Goal: Task Accomplishment & Management: Use online tool/utility

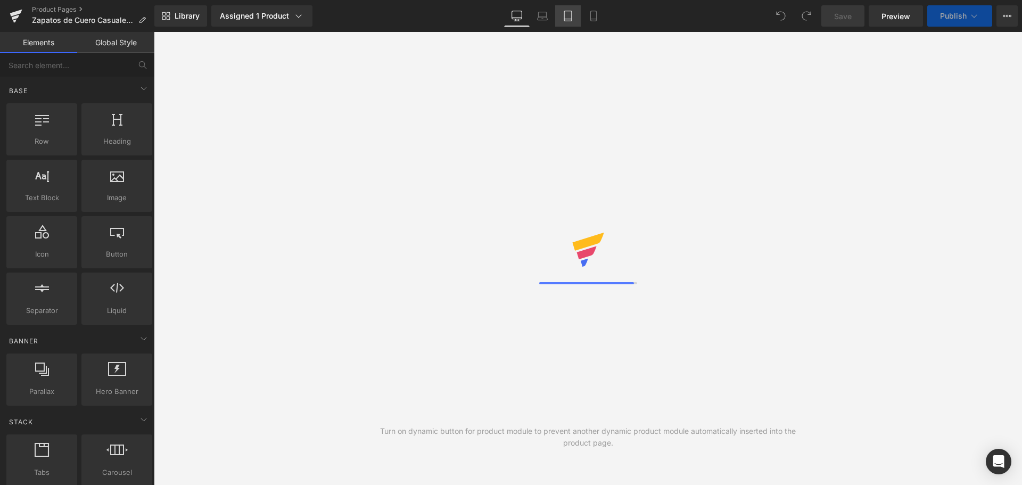
click at [567, 20] on icon at bounding box center [568, 16] width 11 height 11
click at [592, 20] on icon at bounding box center [593, 16] width 11 height 11
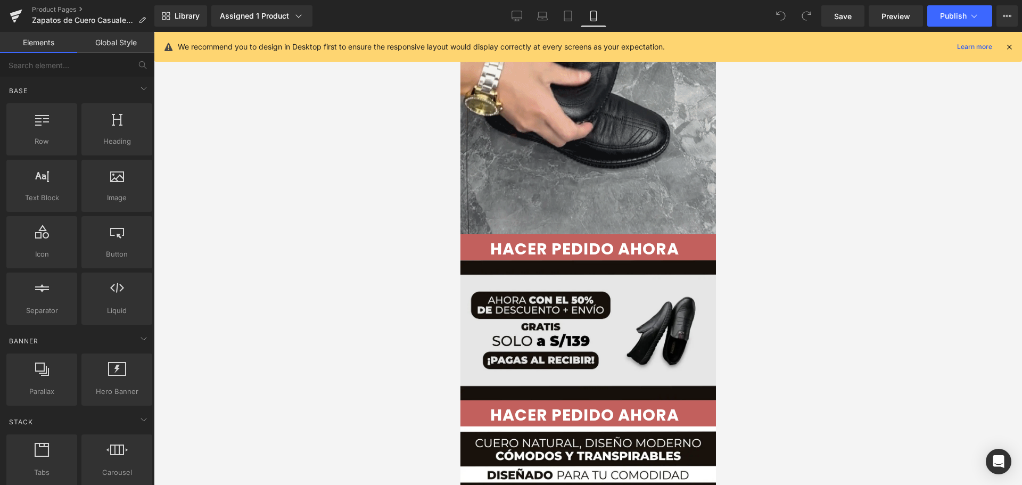
scroll to position [586, 0]
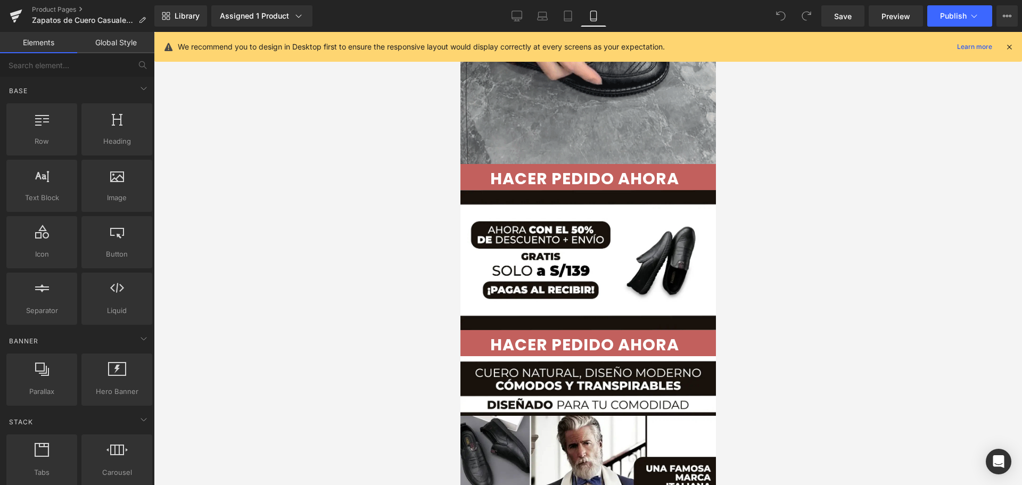
click at [594, 15] on icon at bounding box center [593, 16] width 11 height 11
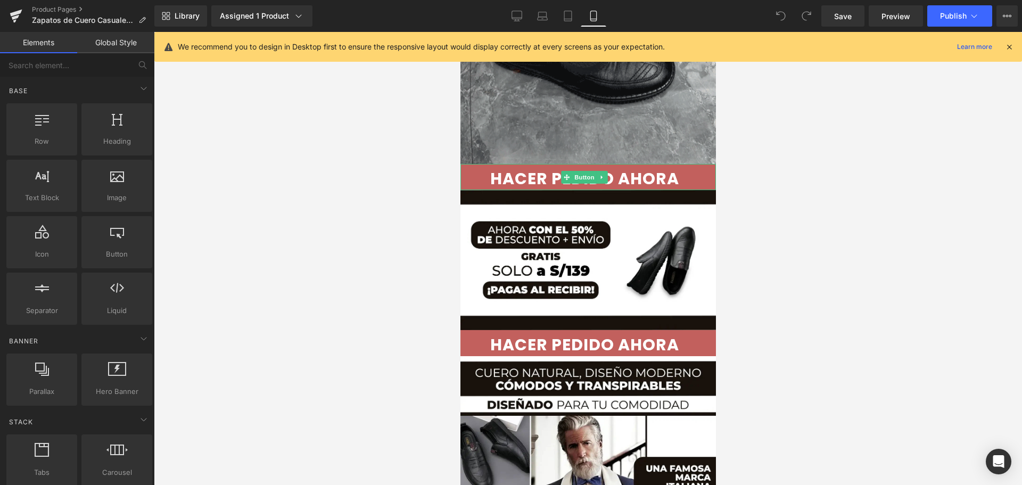
click at [661, 169] on span "HACER PEDIDO AHORA" at bounding box center [584, 178] width 189 height 19
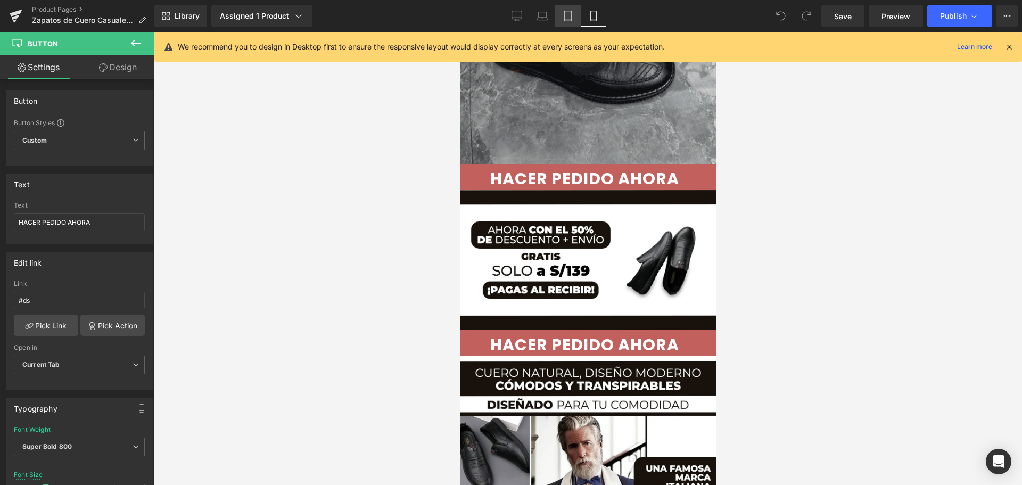
click at [577, 10] on link "Tablet" at bounding box center [568, 15] width 26 height 21
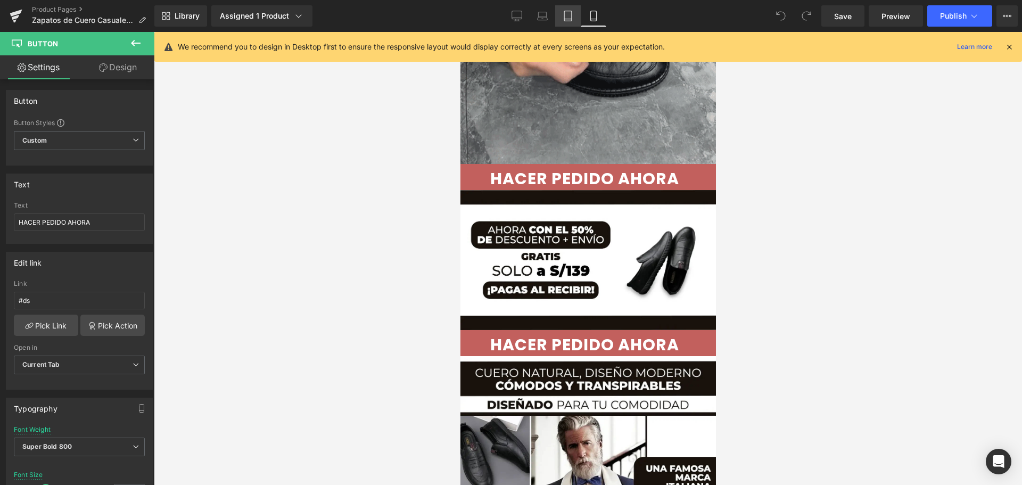
type input "16"
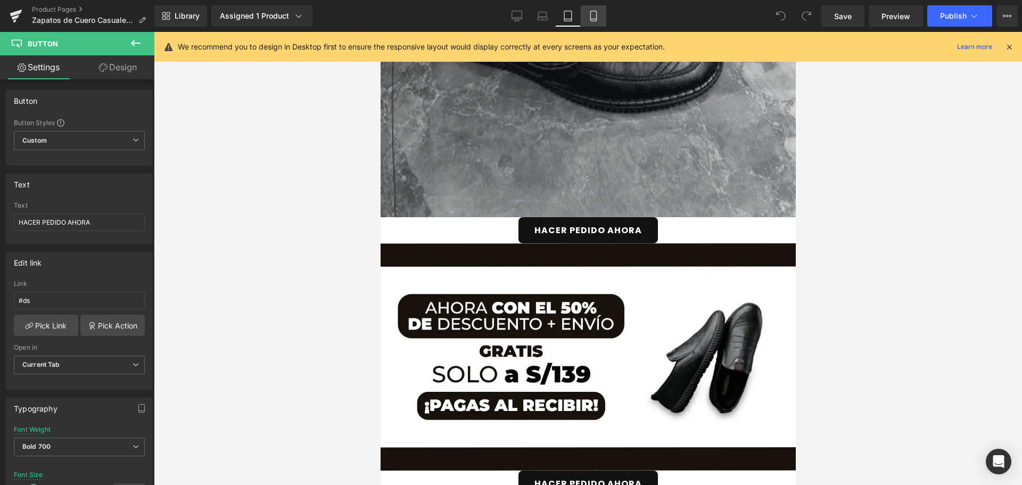
click at [591, 19] on icon at bounding box center [593, 19] width 6 height 0
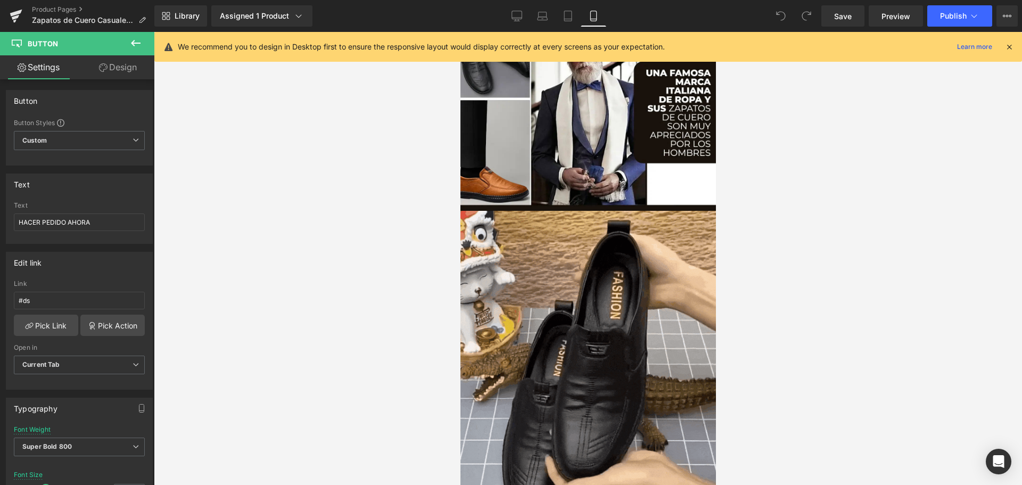
type input "30"
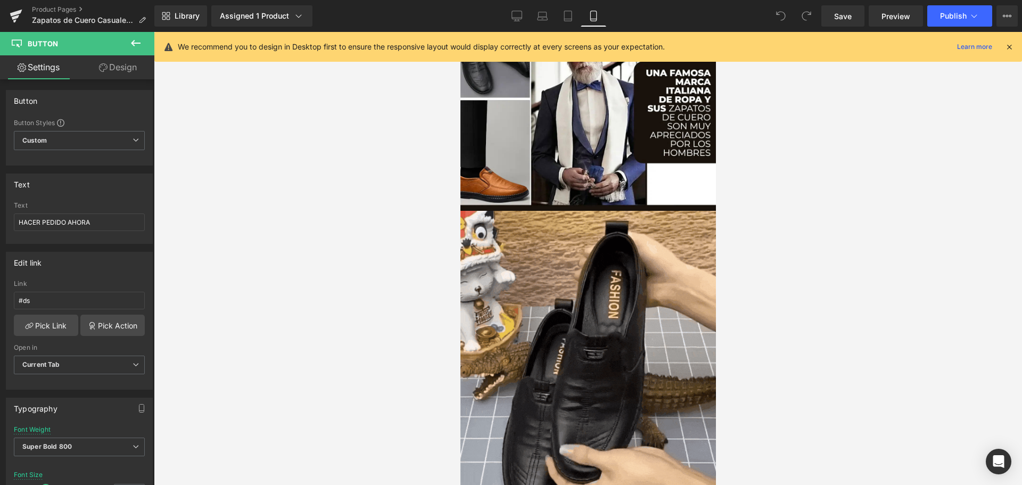
type input "70"
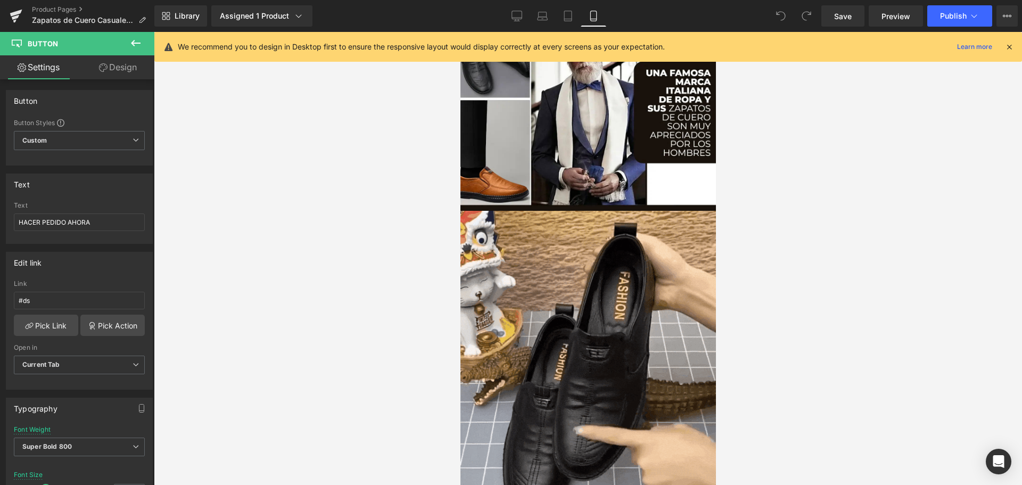
type input "100"
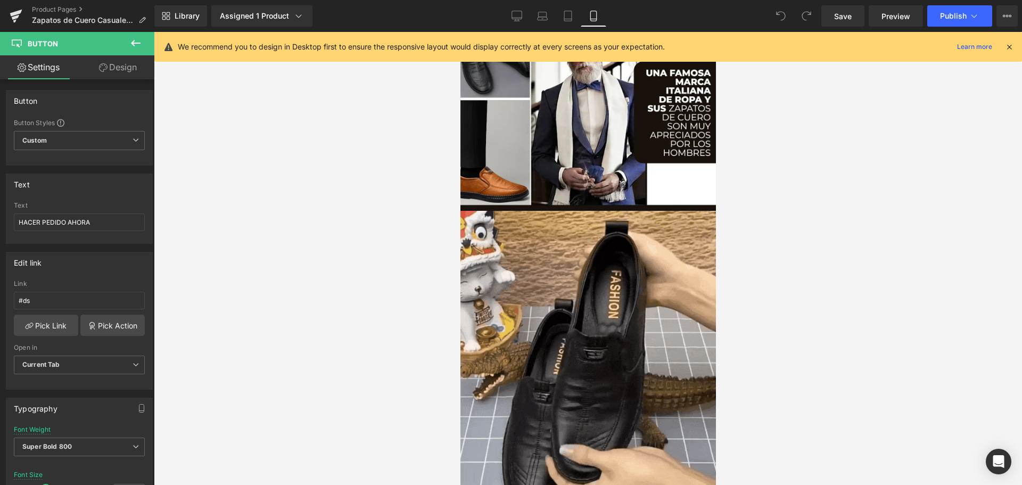
type input "0"
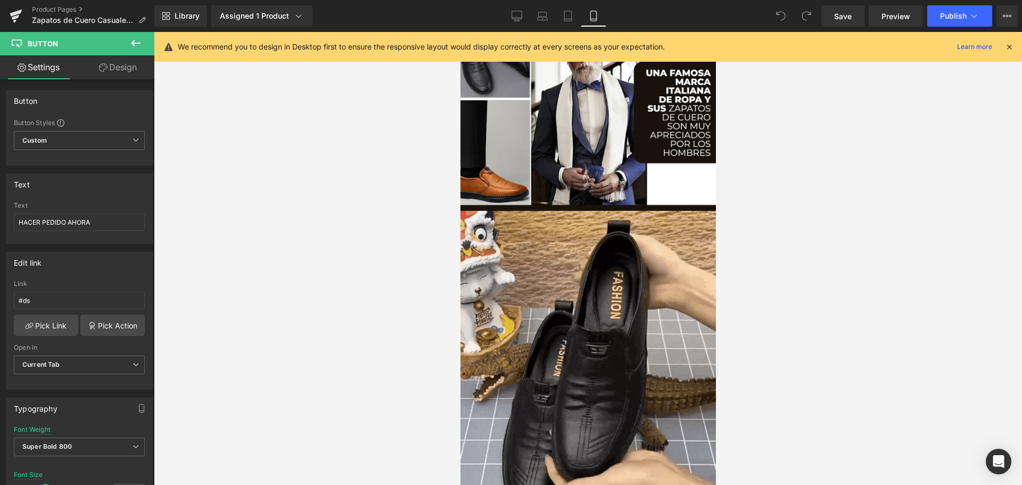
type input "0"
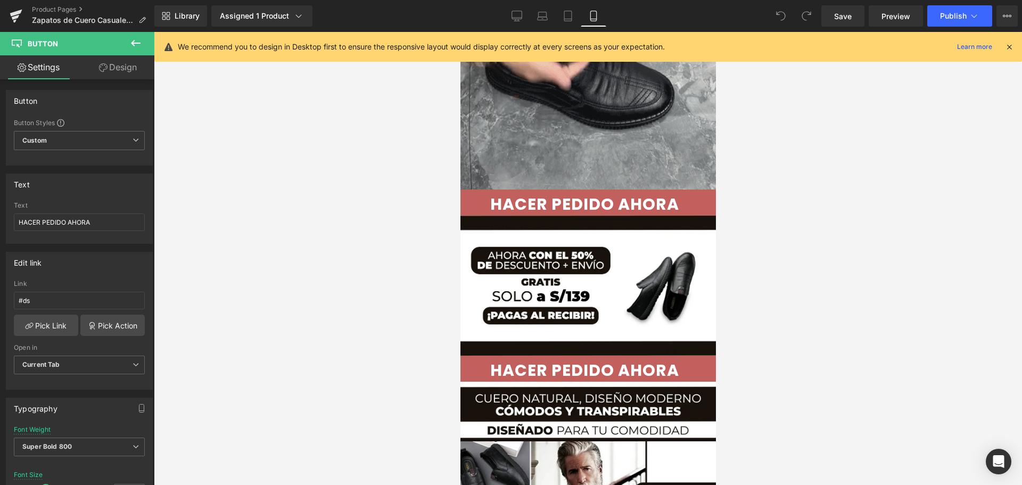
scroll to position [532, 0]
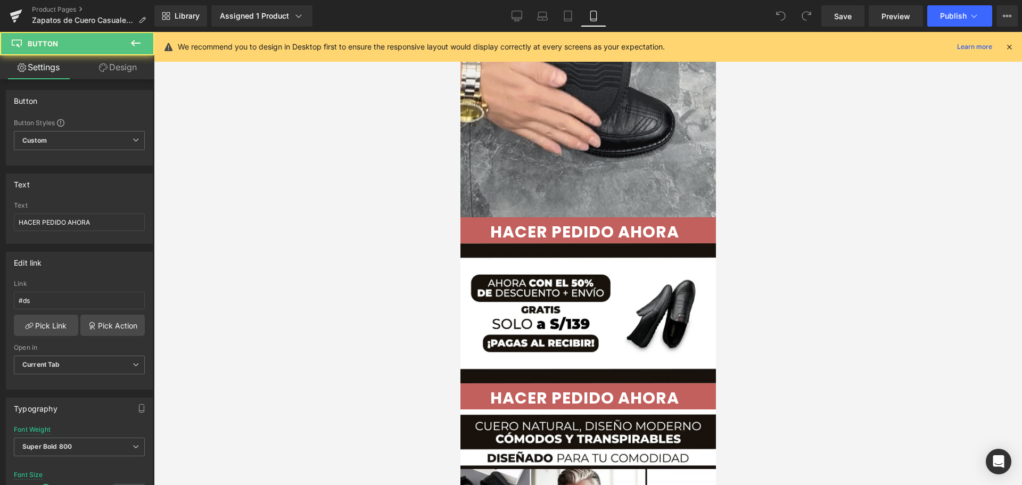
click at [579, 217] on div "HACER PEDIDO AHORA Button" at bounding box center [588, 230] width 256 height 26
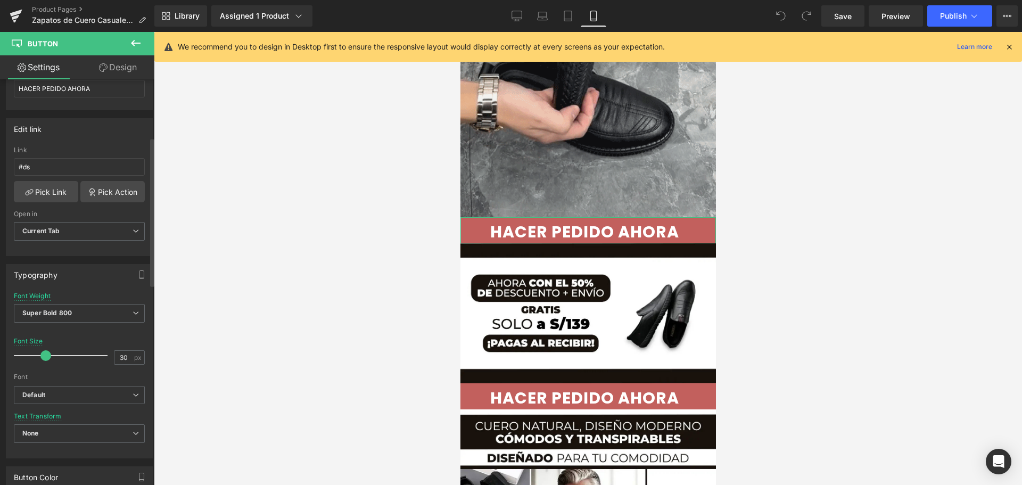
scroll to position [160, 0]
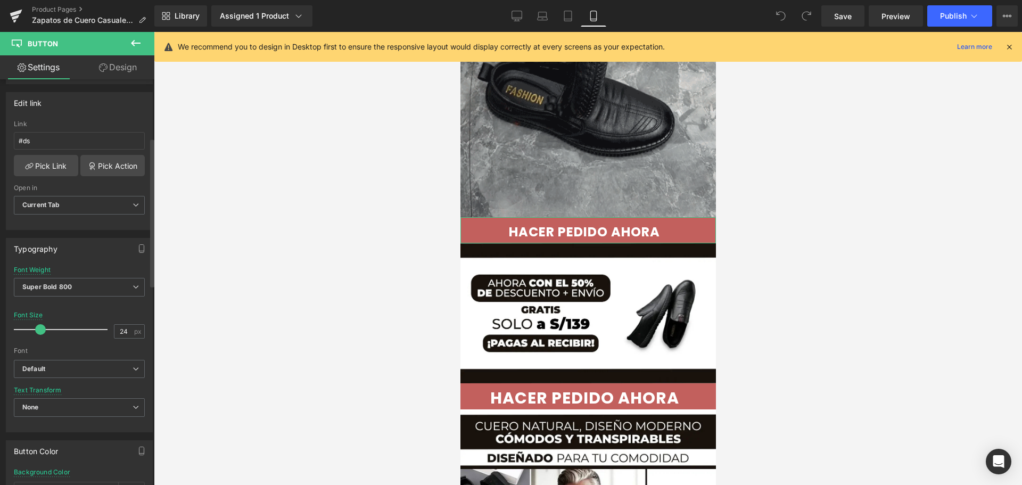
type input "23"
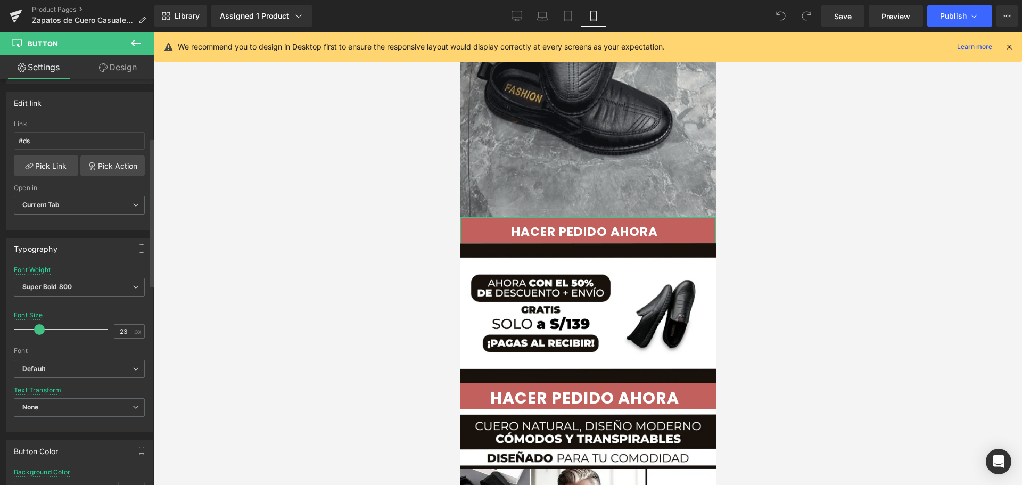
drag, startPoint x: 44, startPoint y: 328, endPoint x: 38, endPoint y: 330, distance: 6.0
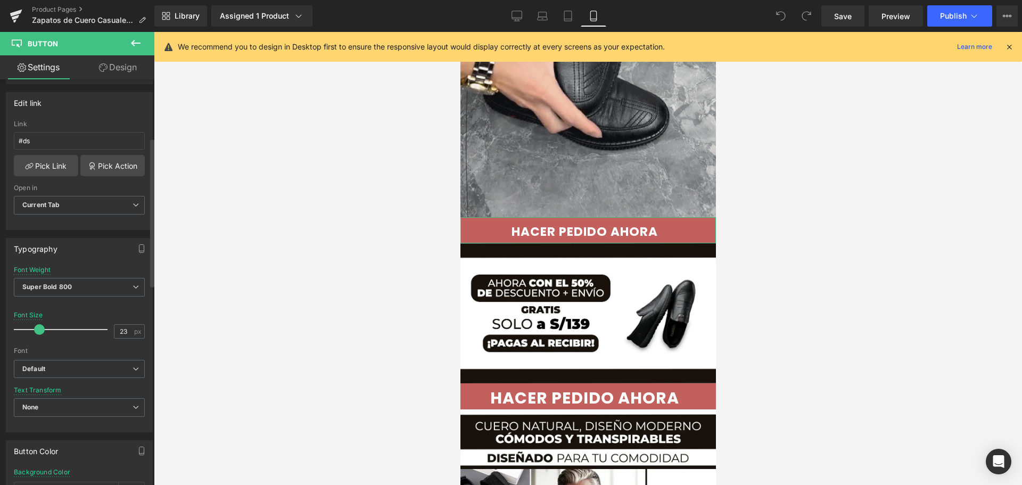
click at [38, 330] on span at bounding box center [39, 329] width 11 height 11
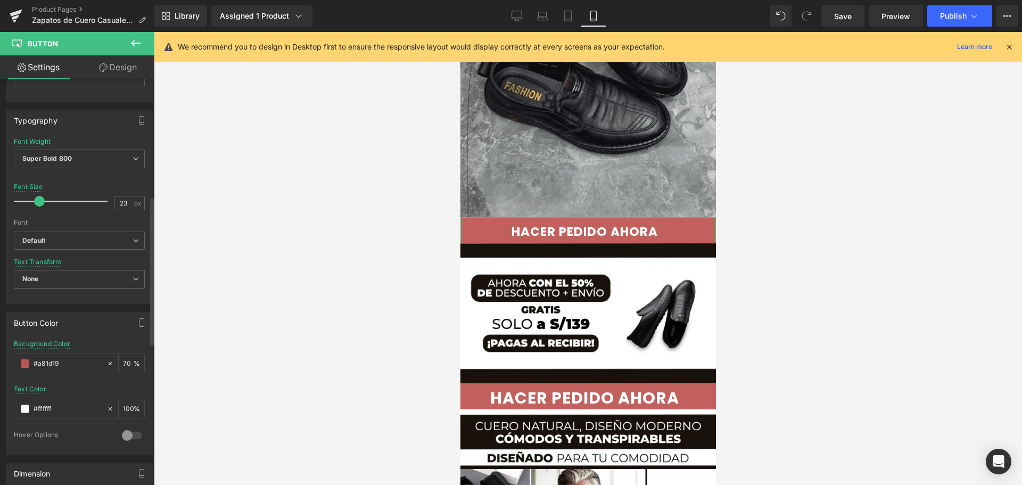
scroll to position [319, 0]
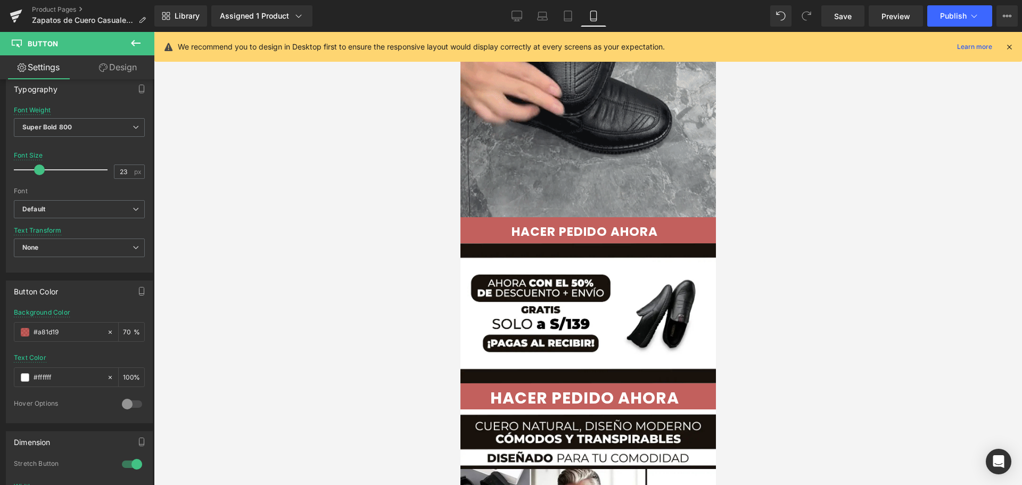
click at [545, 389] on span "HACER PEDIDO AHORA" at bounding box center [584, 398] width 189 height 19
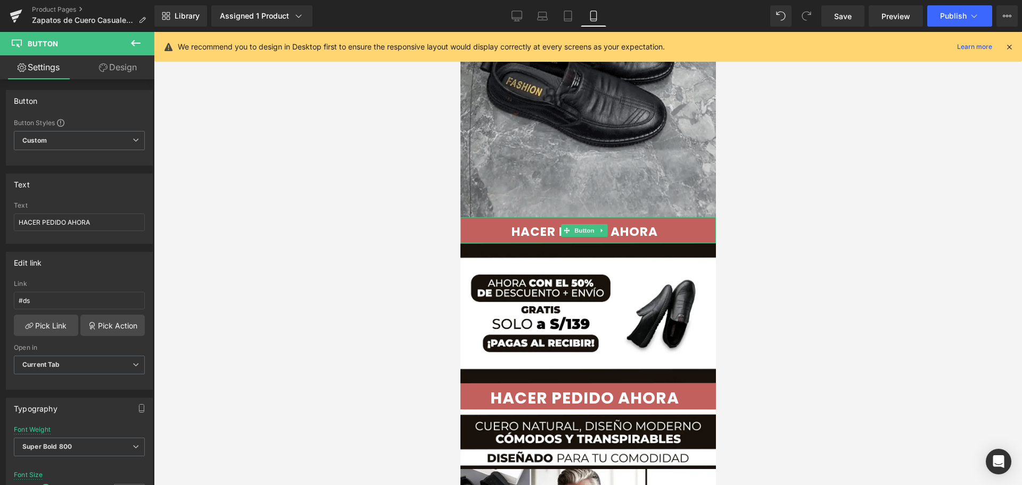
click at [647, 225] on span "HACER PEDIDO AHORA" at bounding box center [584, 232] width 146 height 15
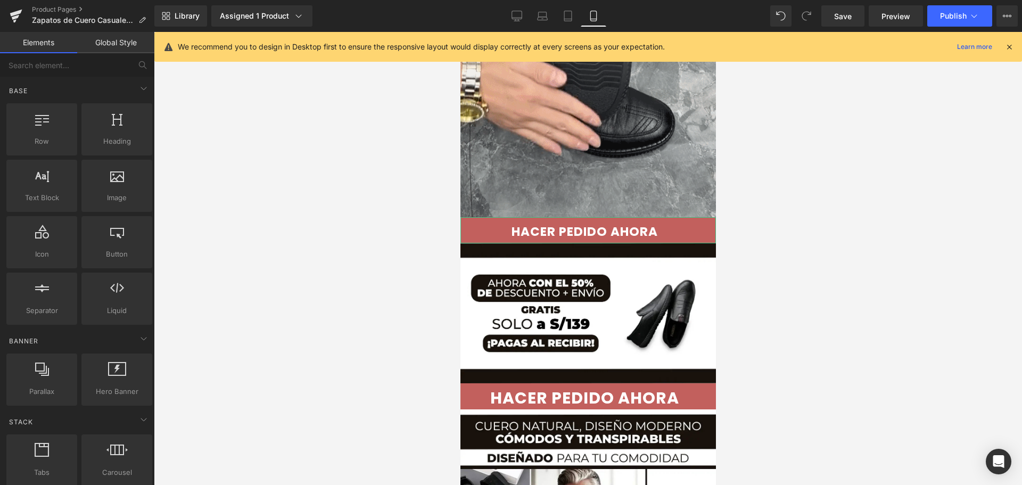
scroll to position [93, 0]
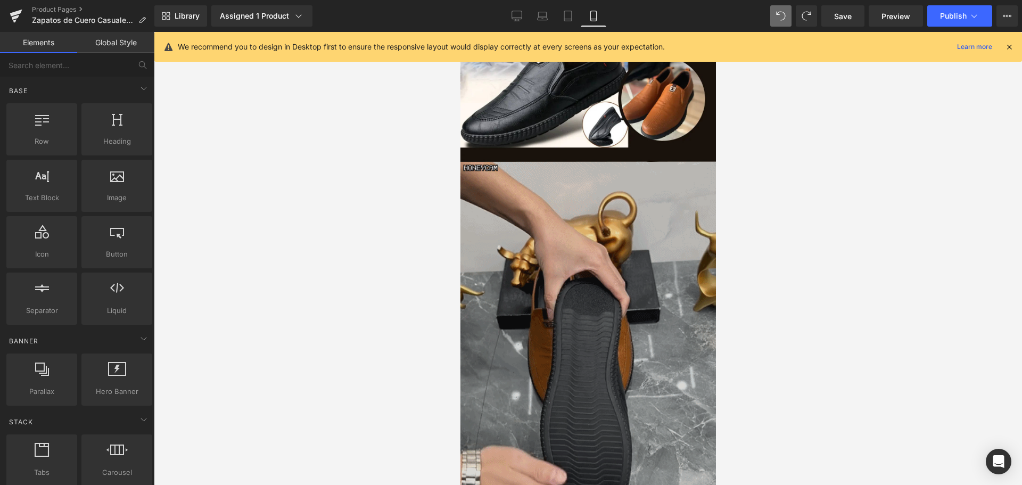
click at [625, 220] on img at bounding box center [588, 389] width 256 height 454
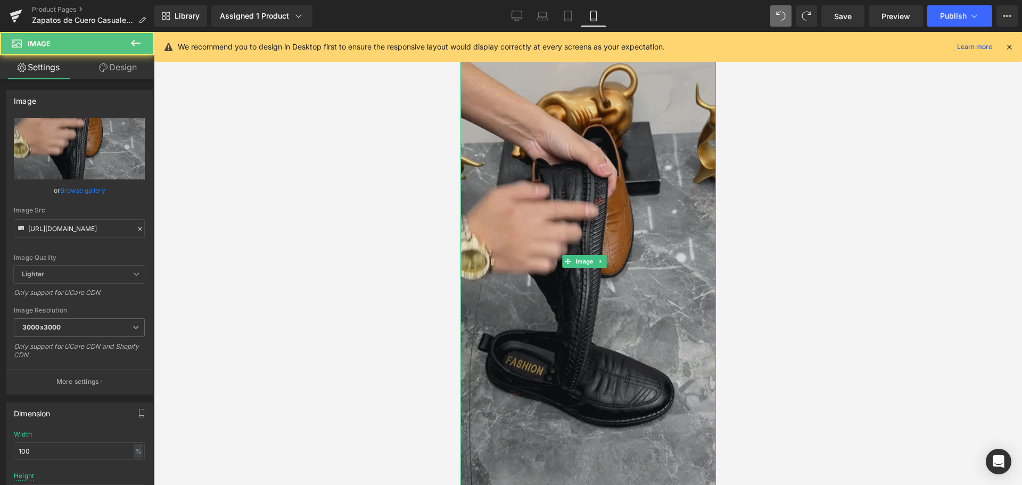
scroll to position [369, 0]
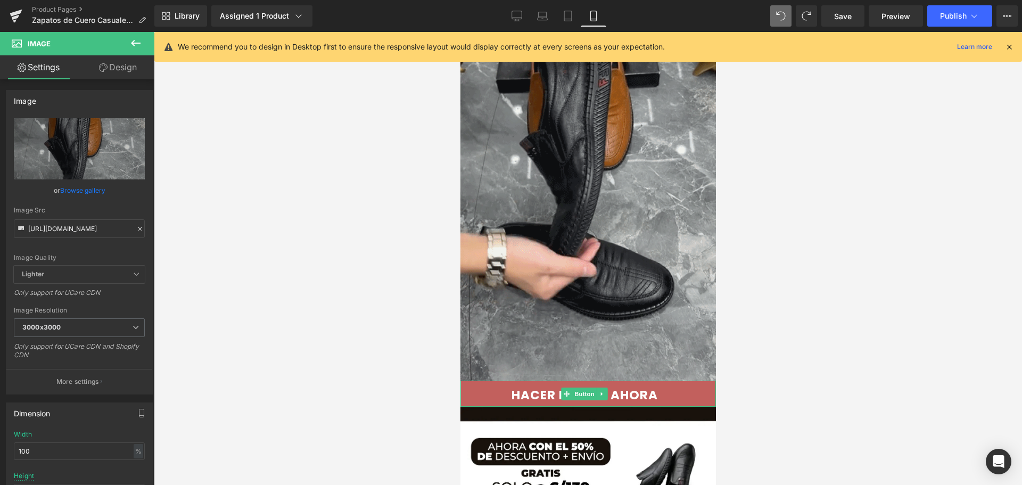
click at [650, 388] on span "HACER PEDIDO AHORA" at bounding box center [584, 395] width 146 height 15
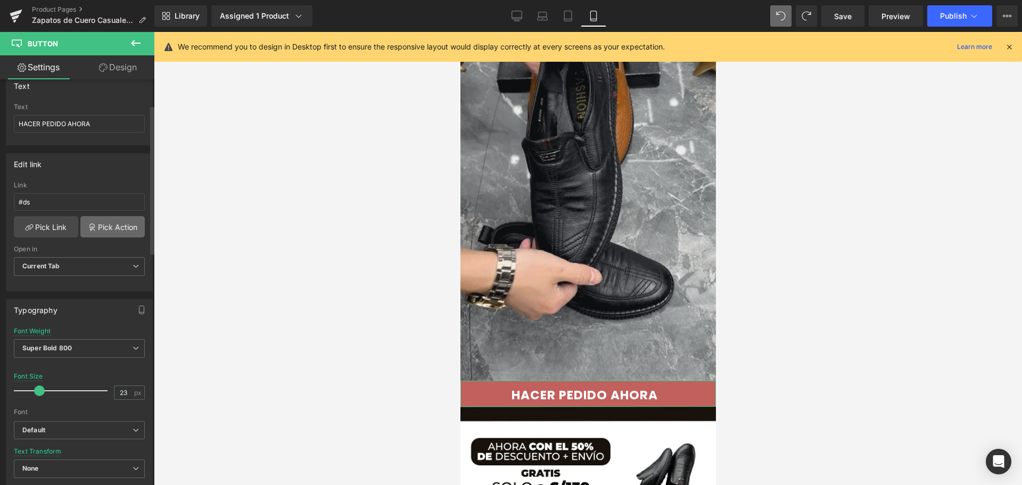
scroll to position [0, 0]
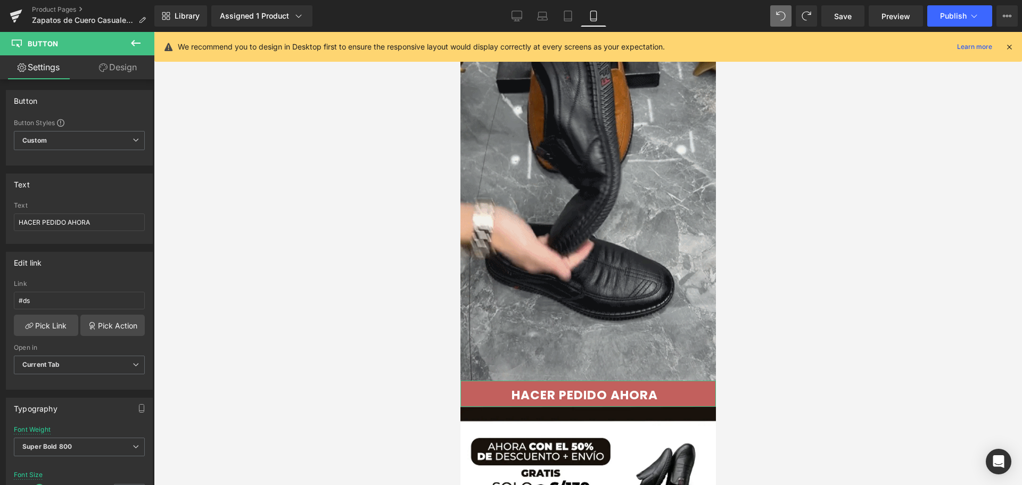
click at [110, 67] on link "Design" at bounding box center [117, 67] width 77 height 24
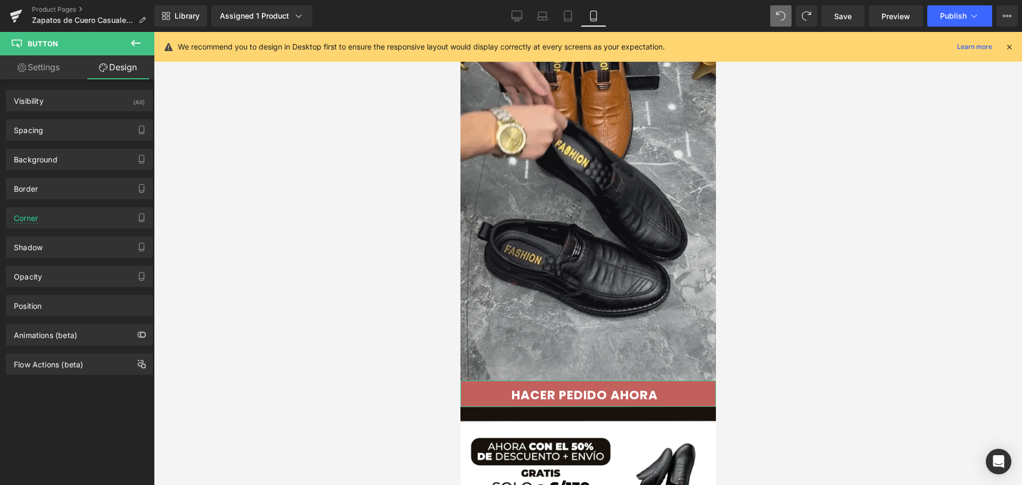
click at [36, 67] on link "Settings" at bounding box center [38, 67] width 77 height 24
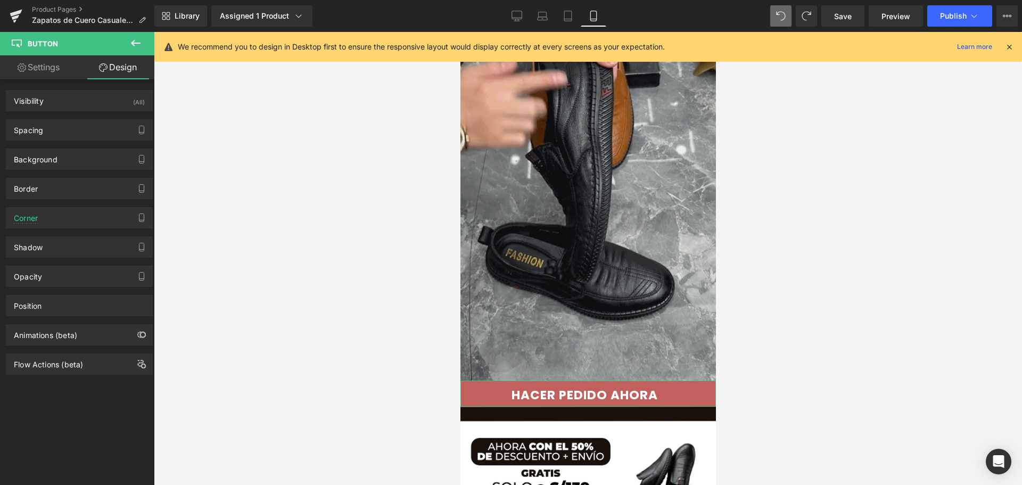
type input "70"
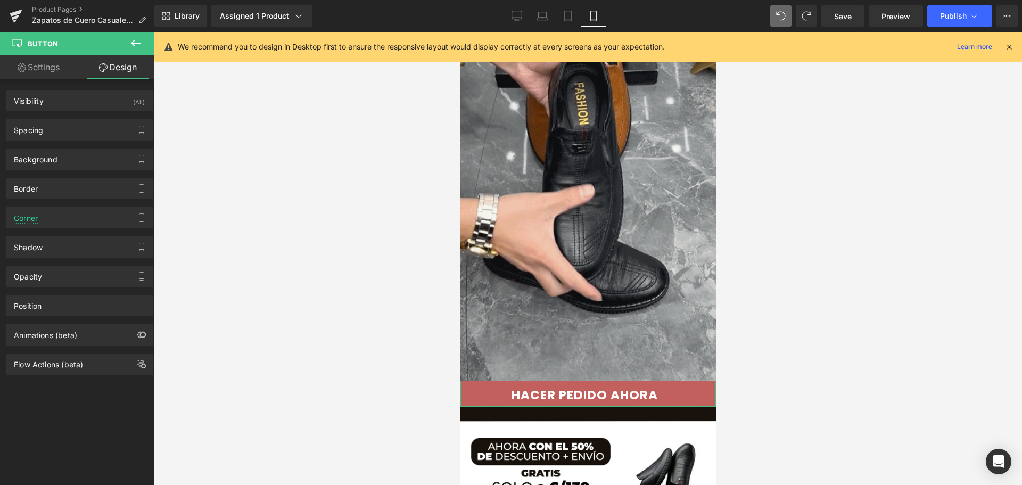
type input "100"
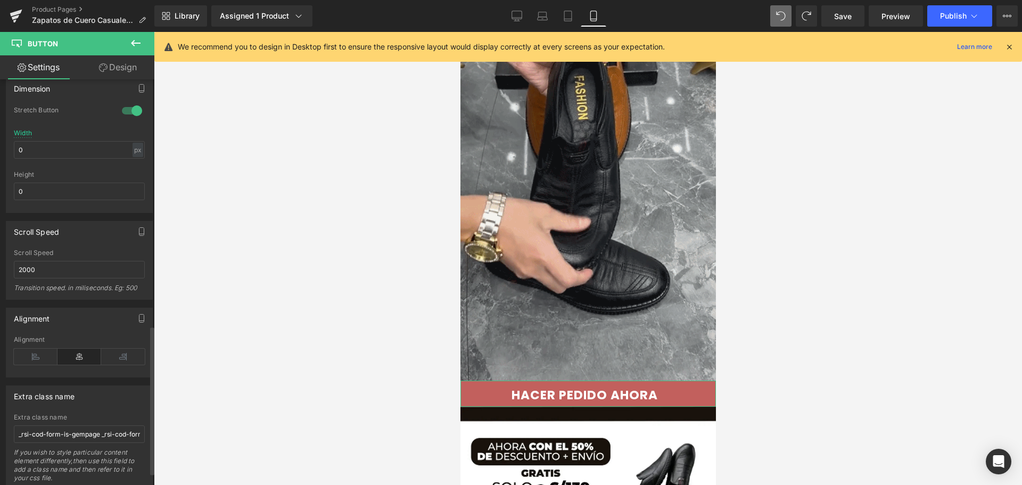
scroll to position [707, 0]
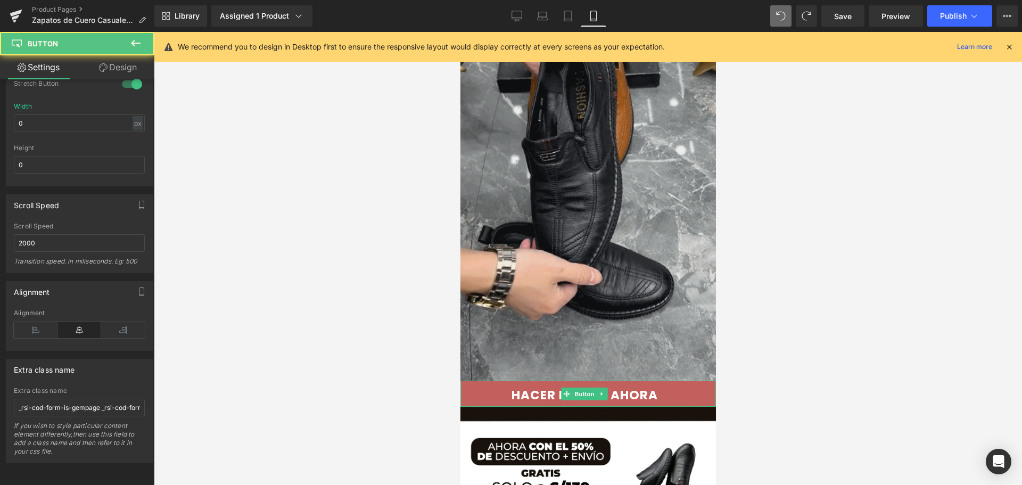
click at [631, 388] on span "HACER PEDIDO AHORA" at bounding box center [584, 395] width 146 height 15
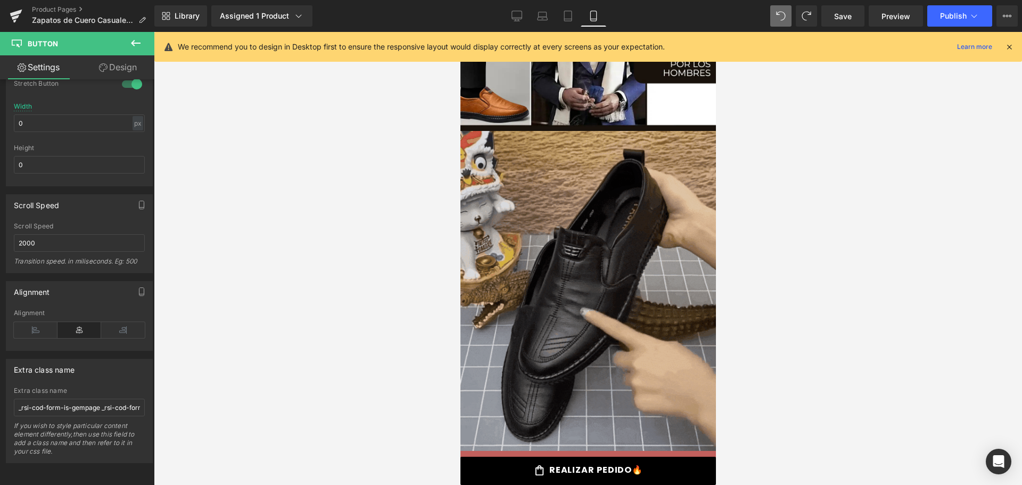
scroll to position [1274, 0]
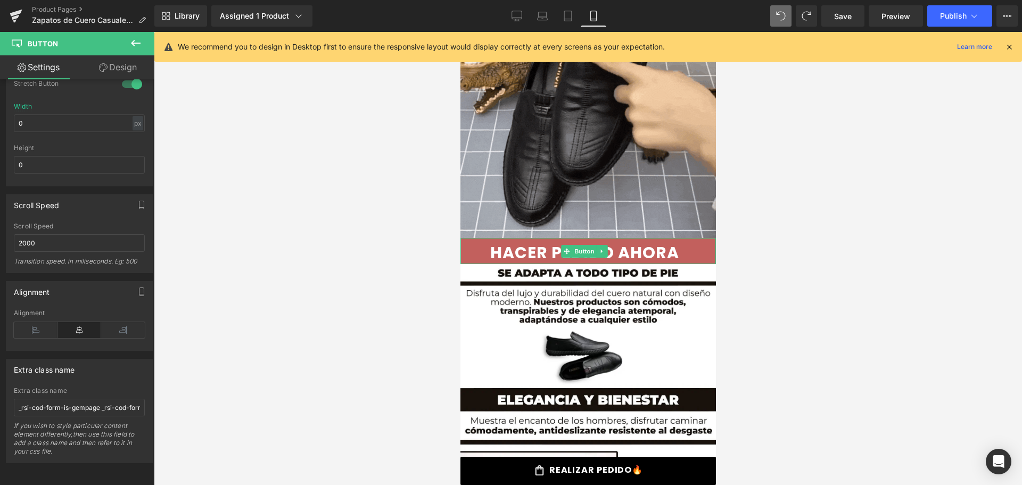
click at [679, 243] on span "HACER PEDIDO AHORA" at bounding box center [584, 252] width 189 height 19
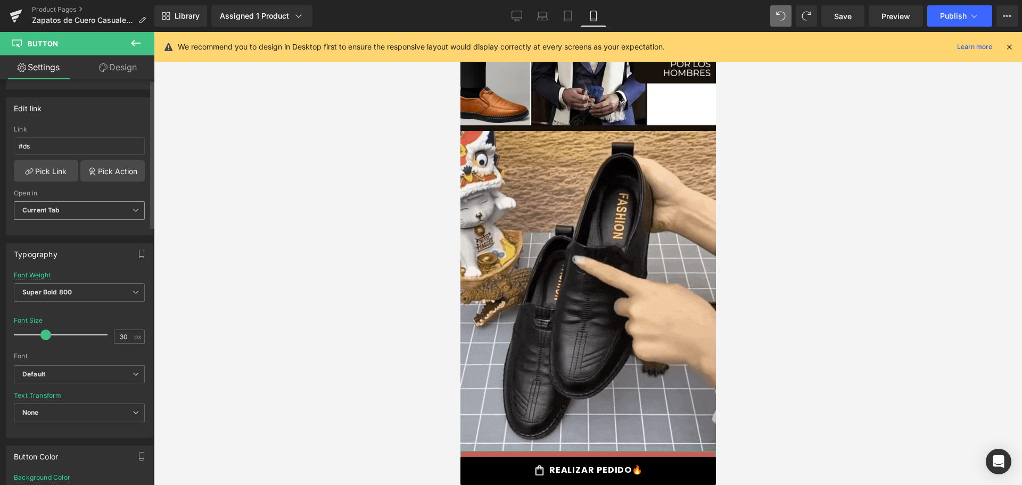
scroll to position [266, 0]
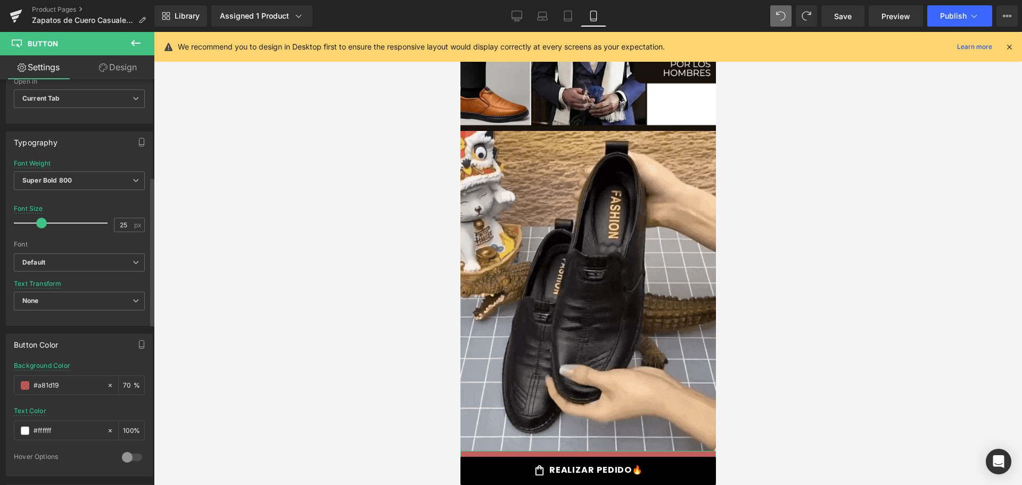
type input "24"
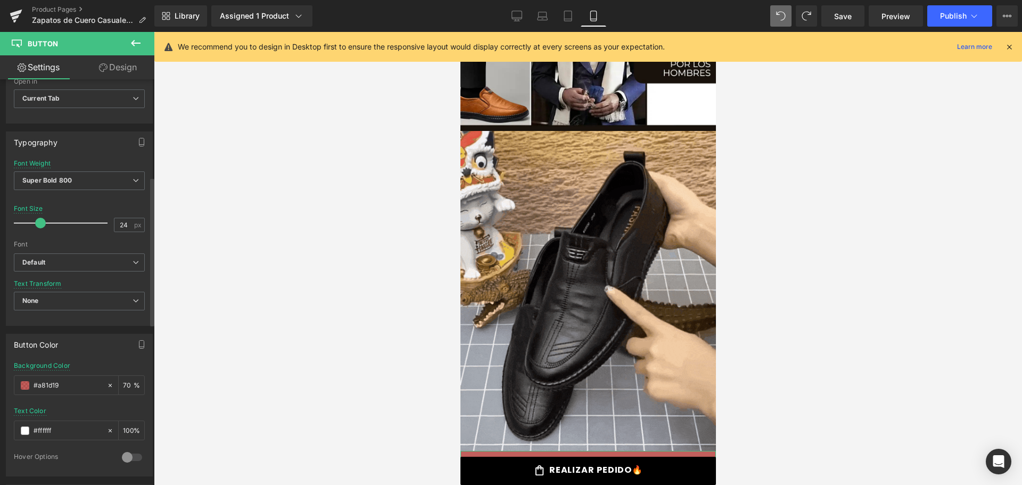
click at [39, 225] on span at bounding box center [40, 223] width 11 height 11
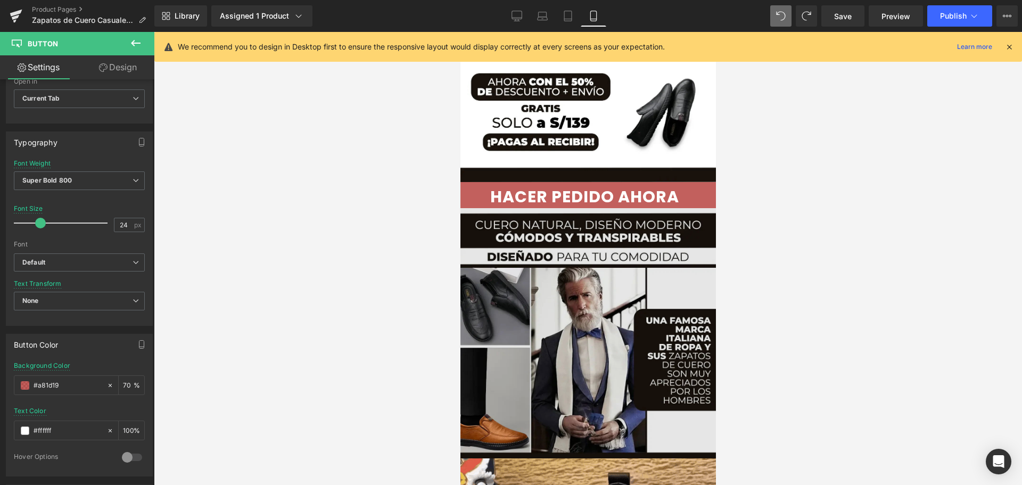
scroll to position [688, 0]
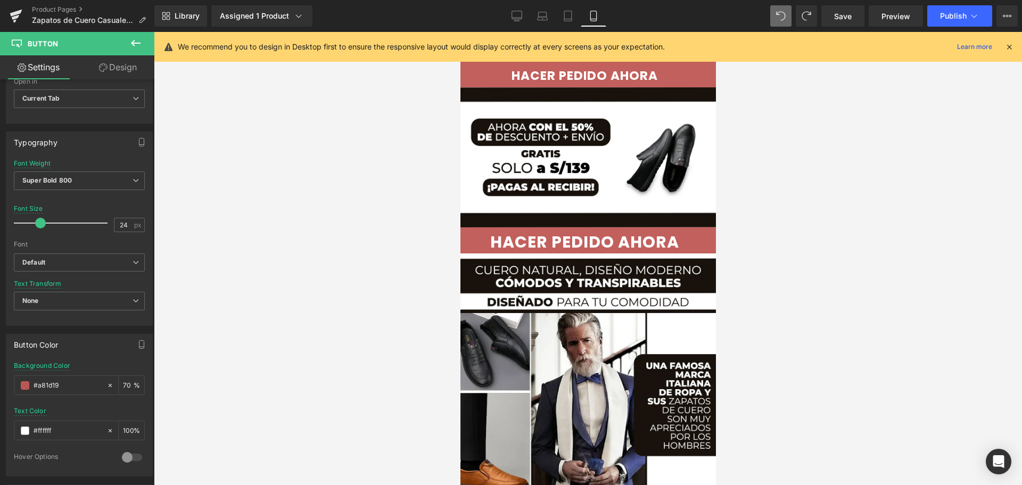
click at [471, 227] on link "HACER PEDIDO AHORA" at bounding box center [588, 240] width 256 height 26
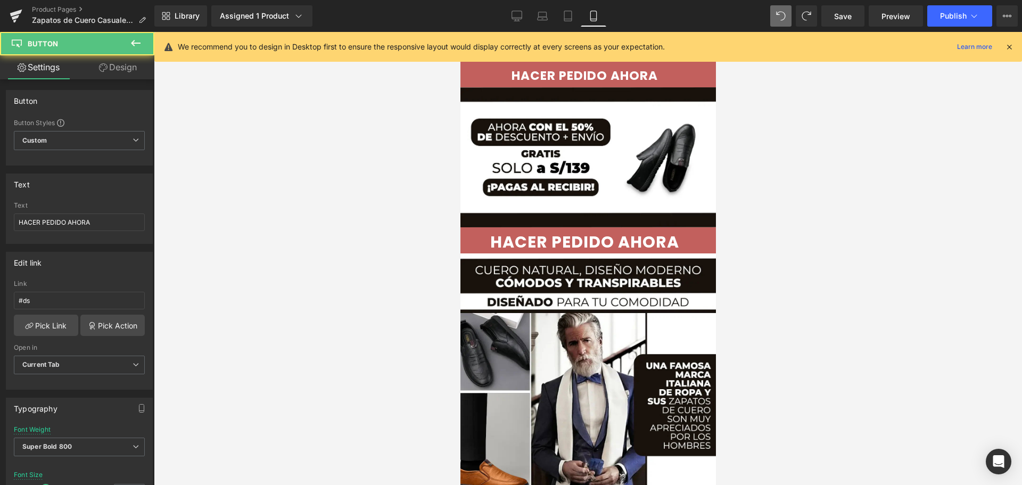
click at [490, 233] on span "HACER PEDIDO AHORA" at bounding box center [584, 242] width 189 height 19
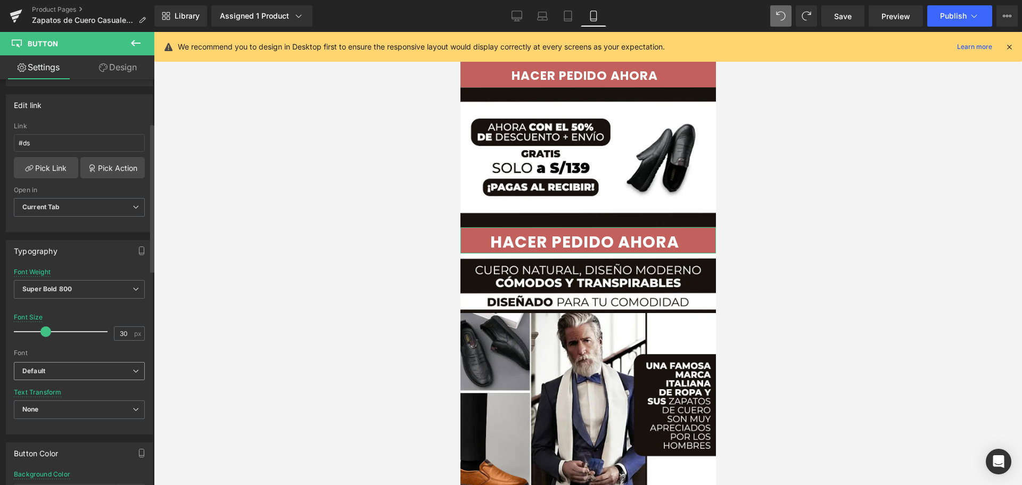
scroll to position [160, 0]
type input "25"
click at [43, 331] on span at bounding box center [41, 329] width 11 height 11
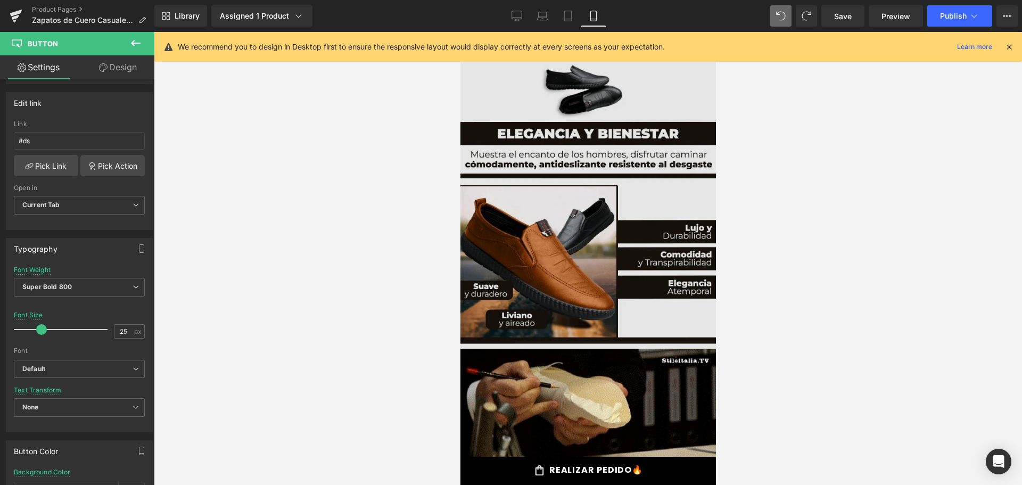
scroll to position [1806, 0]
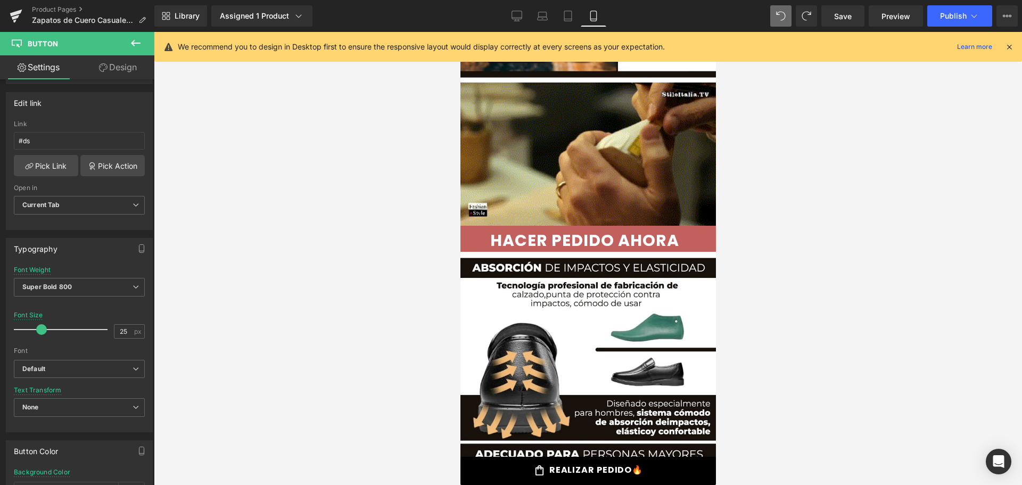
click at [460, 32] on div at bounding box center [460, 32] width 0 height 0
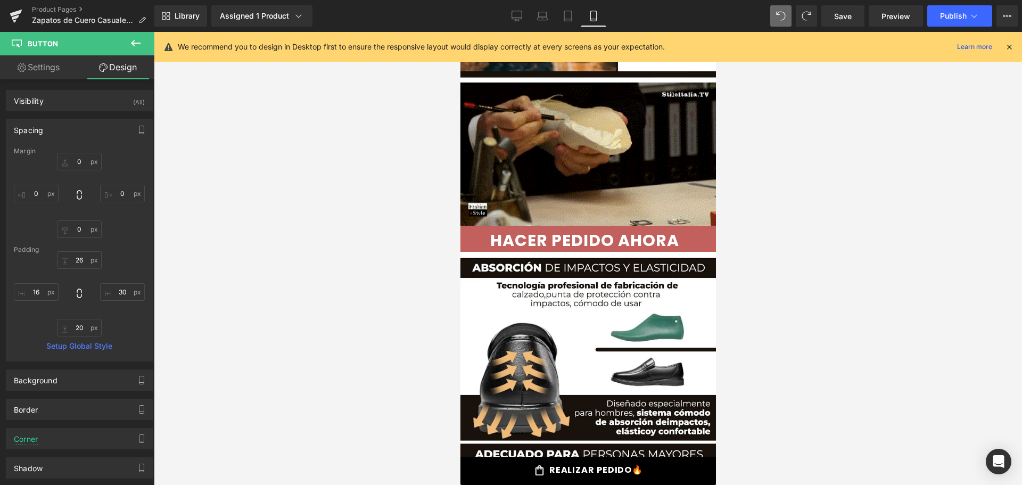
click at [460, 32] on div at bounding box center [460, 32] width 0 height 0
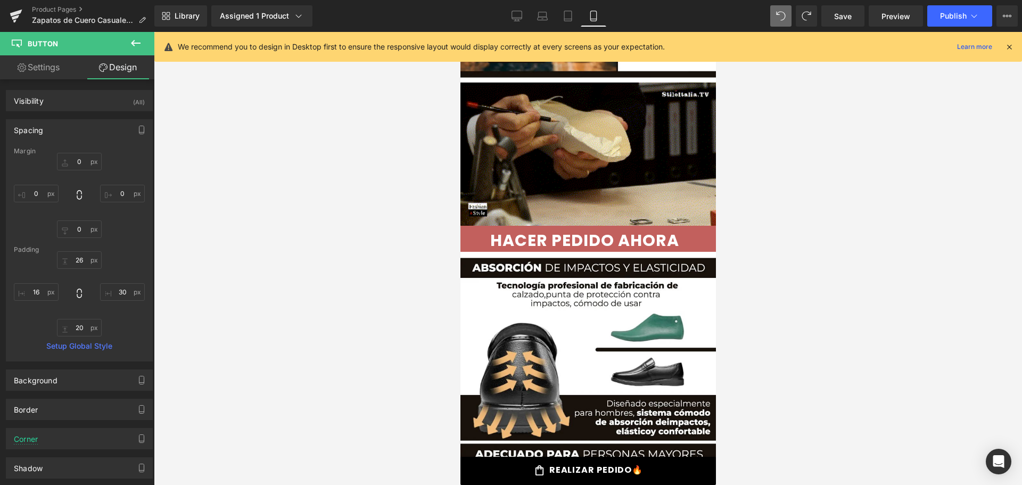
type input "26px"
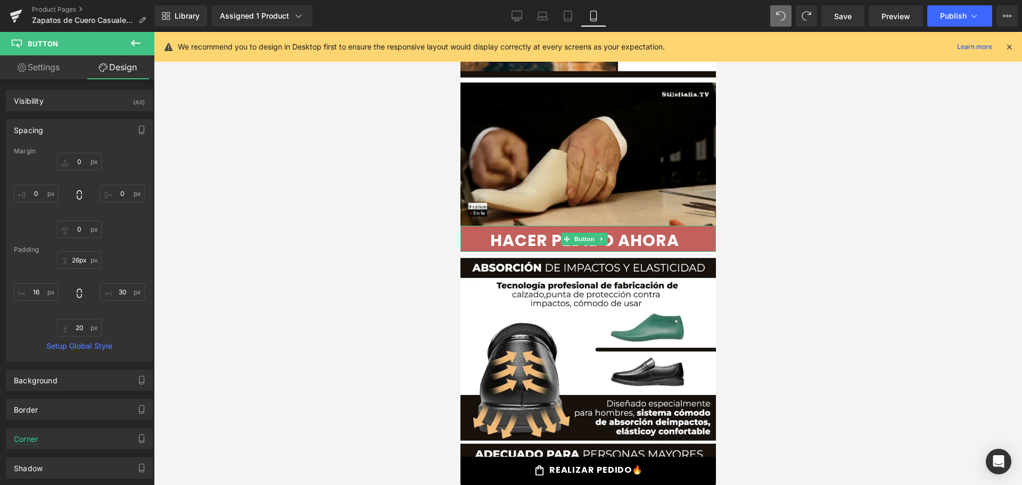
click at [495, 226] on div at bounding box center [588, 233] width 256 height 14
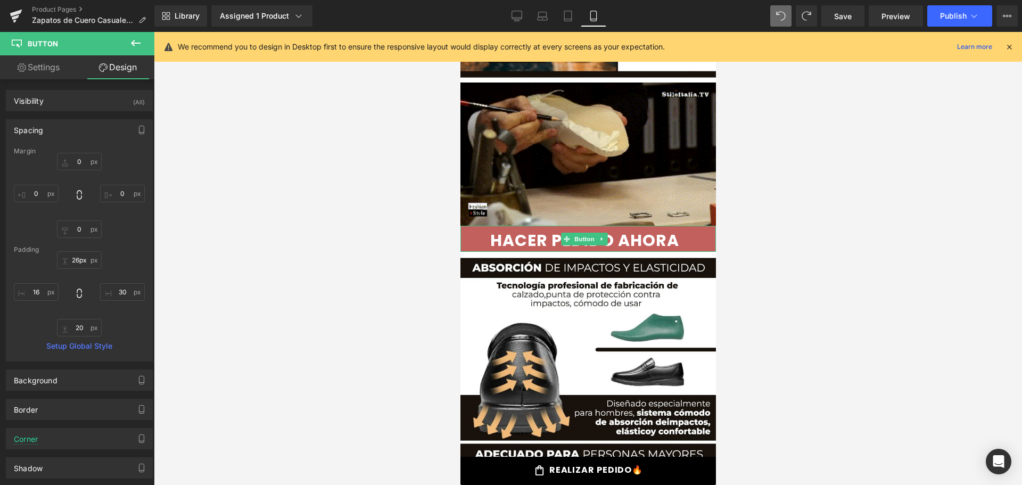
click at [494, 231] on span "HACER PEDIDO AHORA" at bounding box center [584, 240] width 189 height 19
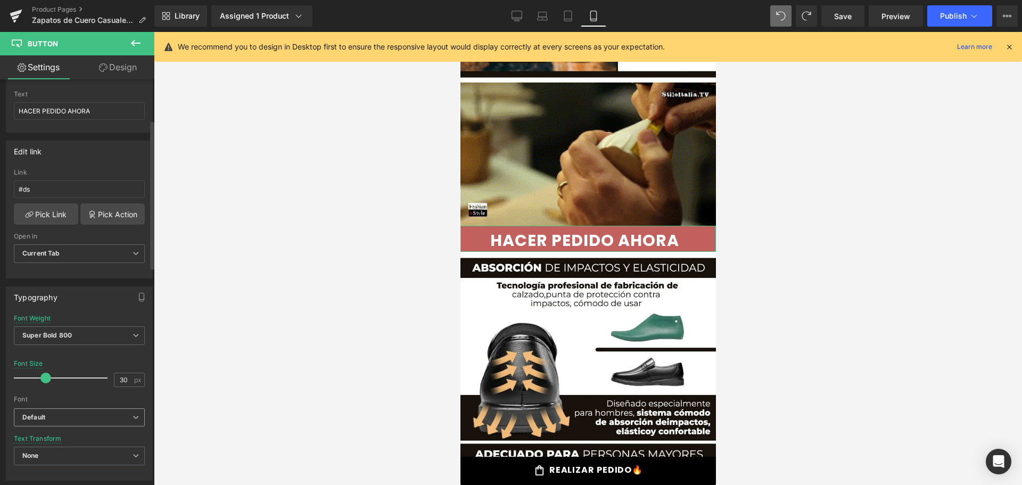
scroll to position [213, 0]
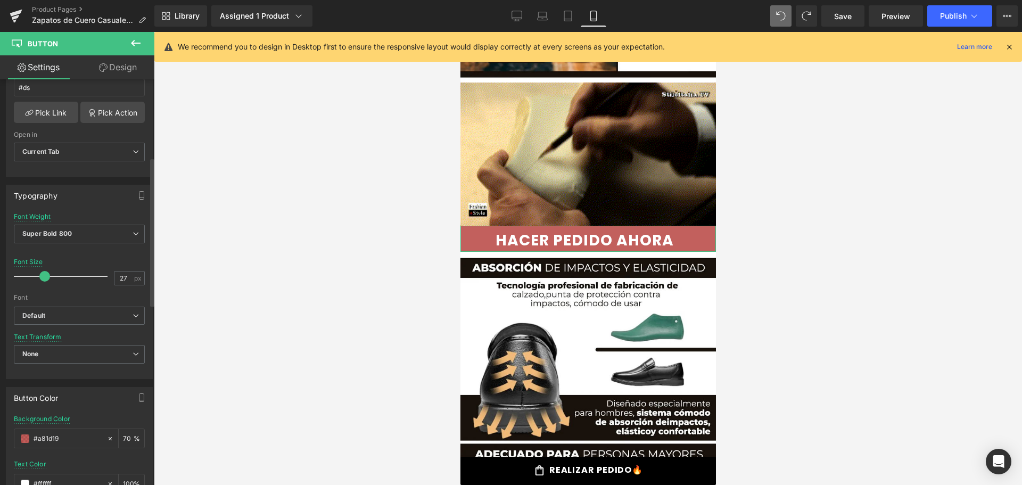
type input "26"
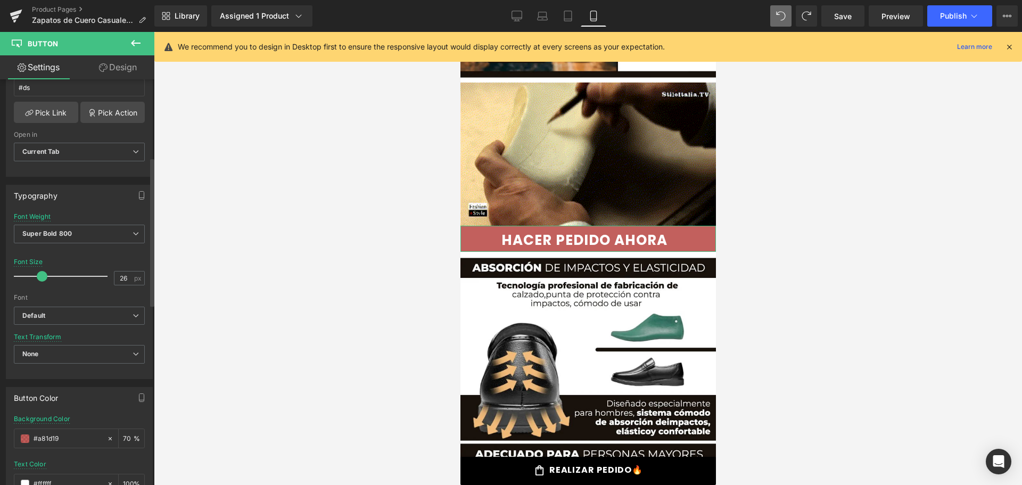
click at [37, 275] on span at bounding box center [42, 276] width 11 height 11
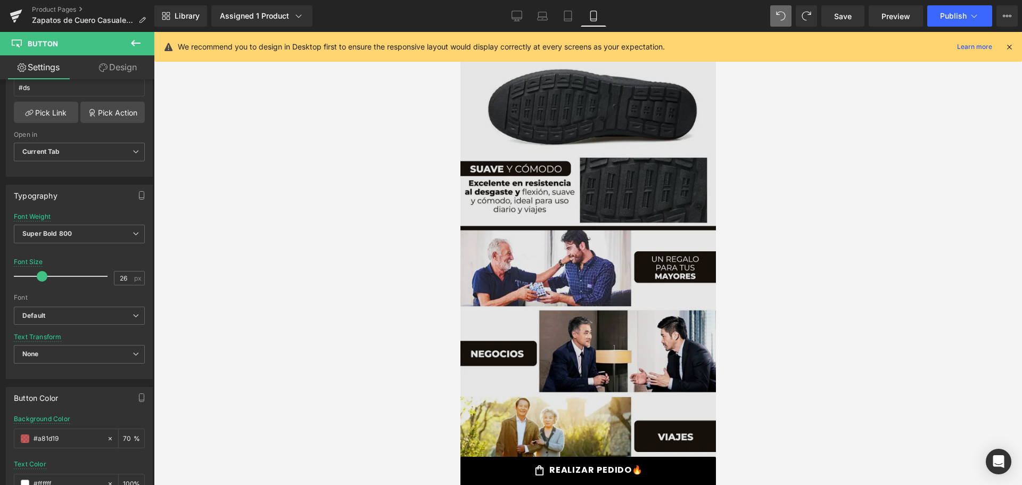
scroll to position [3190, 0]
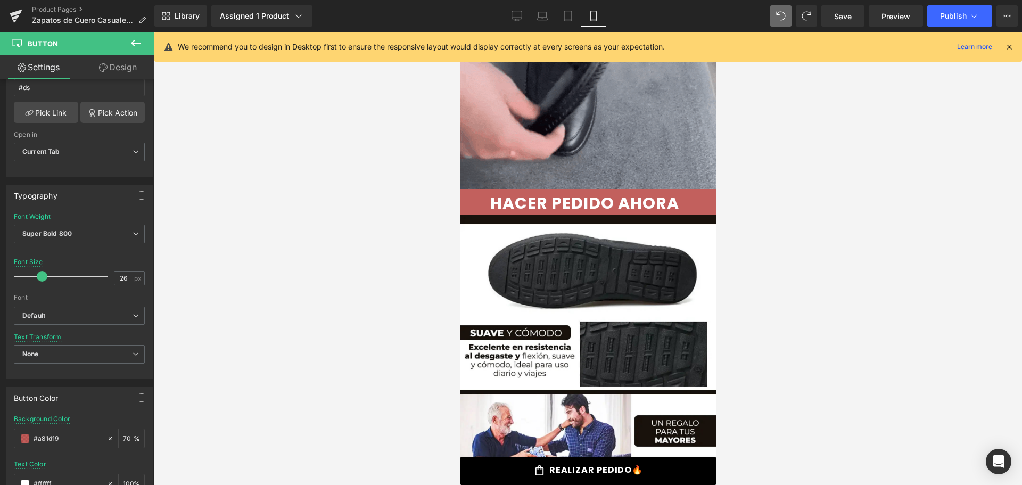
click at [510, 194] on span "HACER PEDIDO AHORA" at bounding box center [584, 203] width 189 height 19
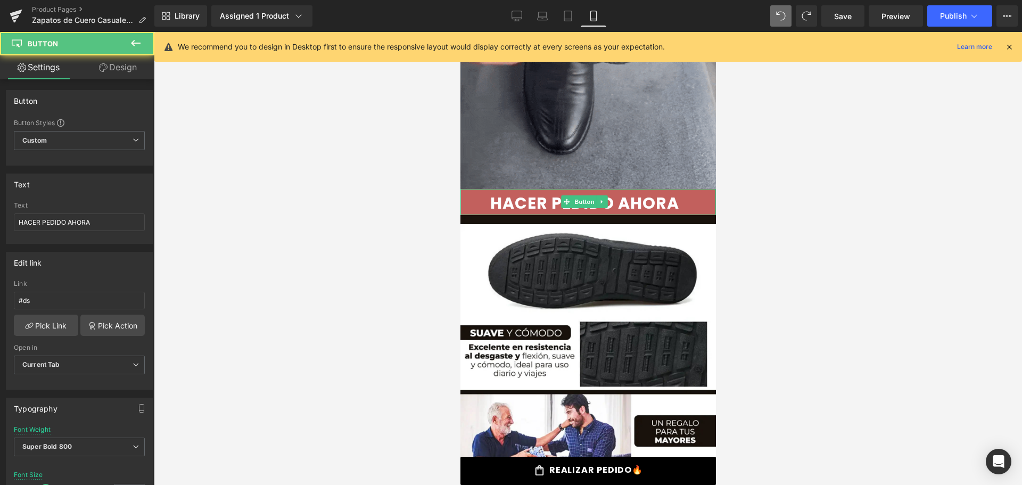
click at [493, 194] on span "HACER PEDIDO AHORA" at bounding box center [584, 203] width 189 height 19
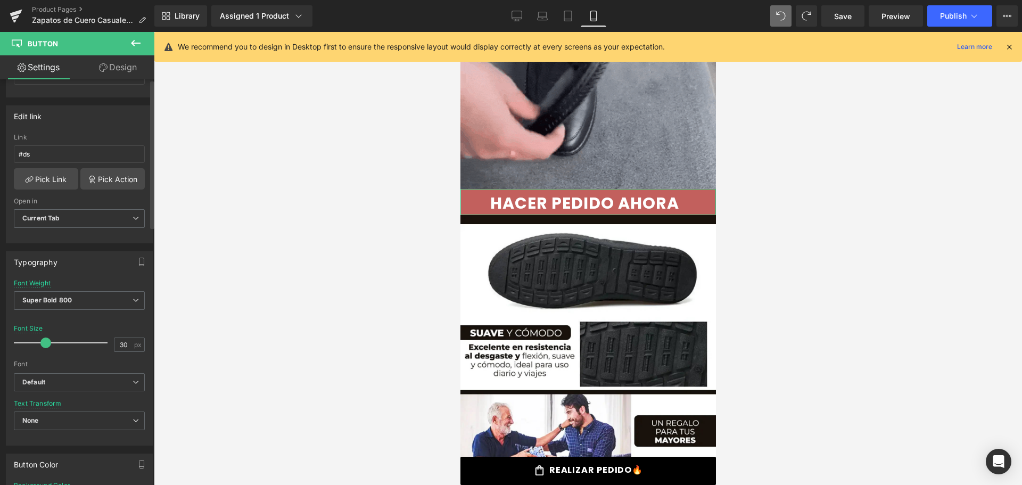
scroll to position [266, 0]
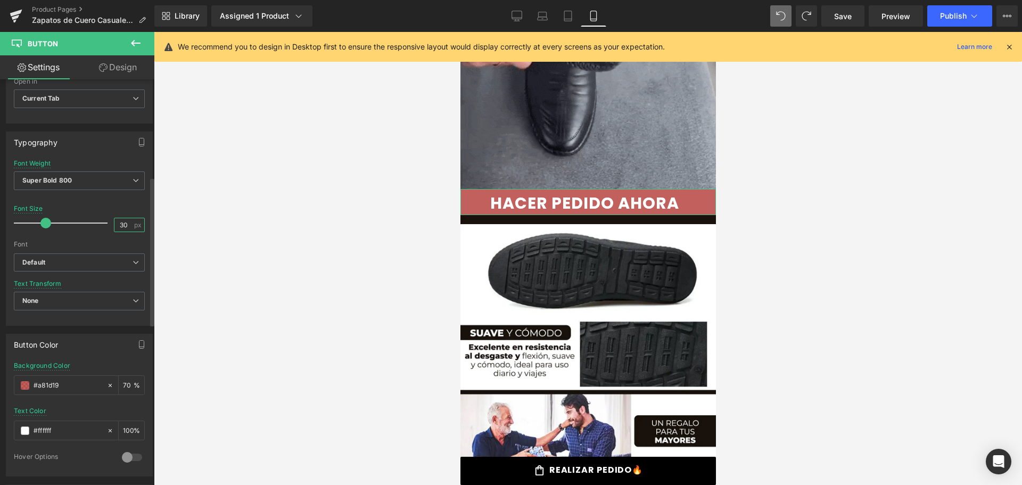
click at [118, 223] on input "30" at bounding box center [123, 224] width 19 height 13
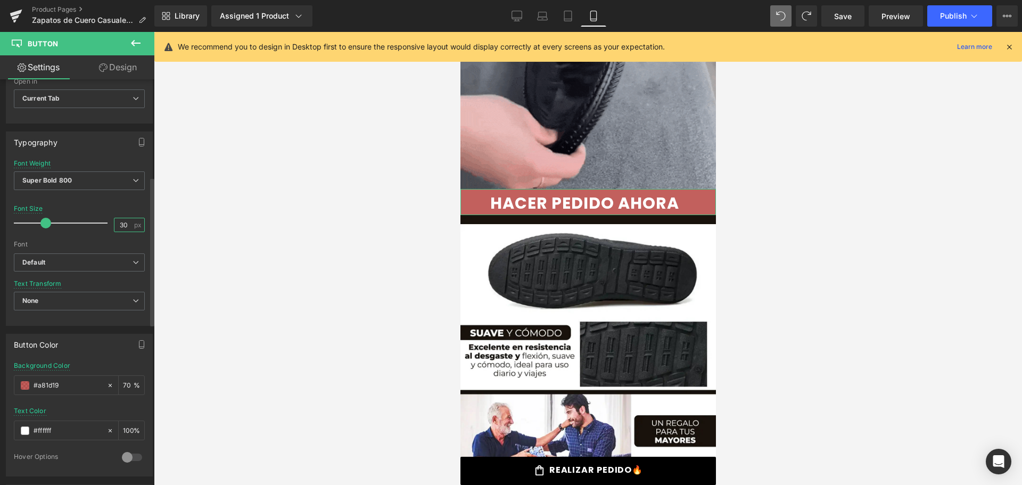
click at [118, 223] on input "30" at bounding box center [123, 224] width 19 height 13
type input "26"
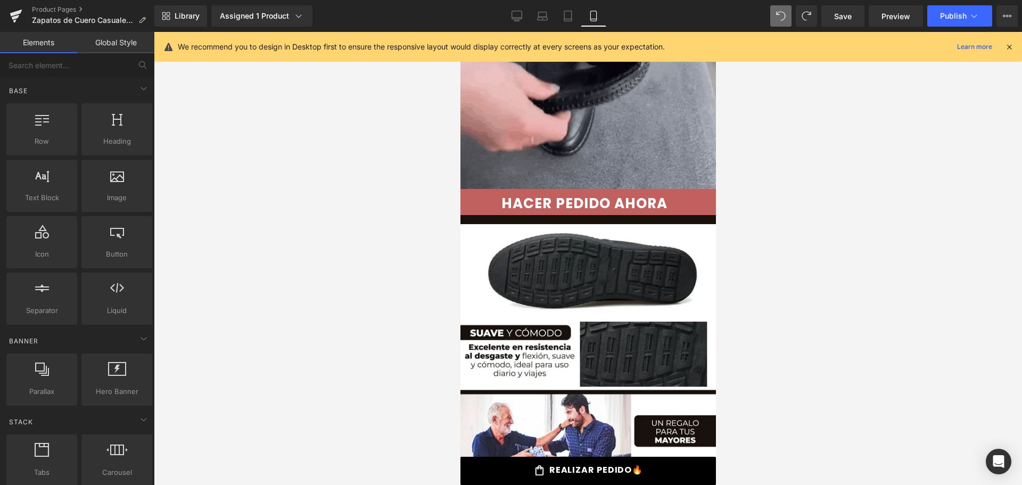
click at [289, 218] on div at bounding box center [588, 258] width 868 height 453
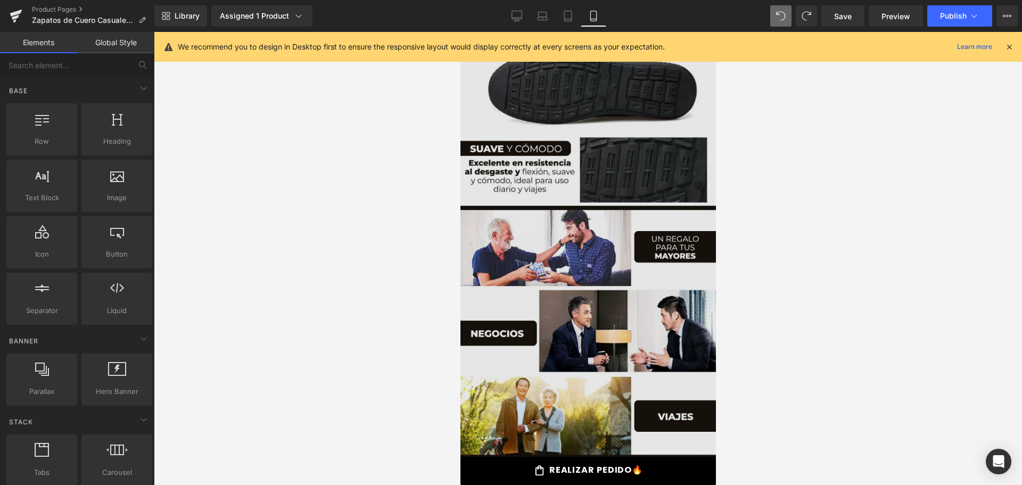
scroll to position [3510, 0]
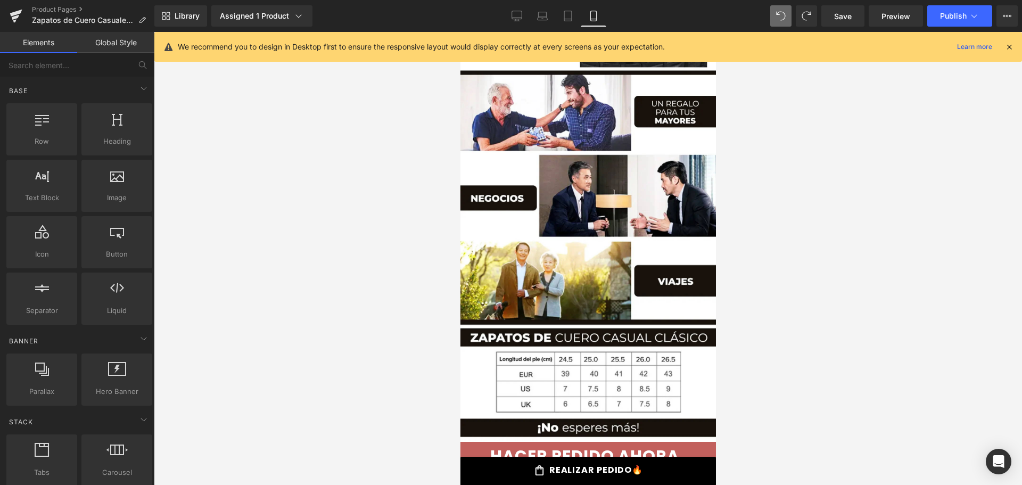
click at [580, 442] on div "HACER PEDIDO AHORA Button" at bounding box center [588, 455] width 256 height 26
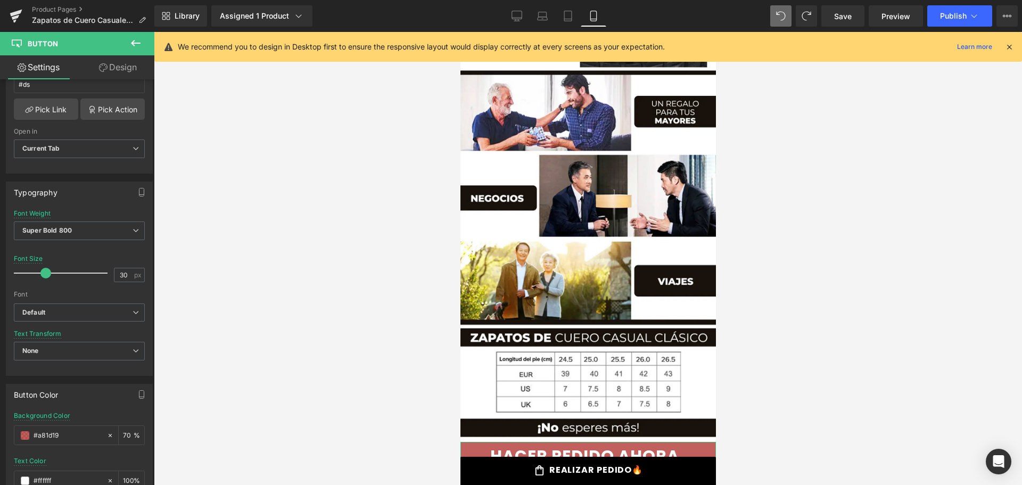
scroll to position [175, 0]
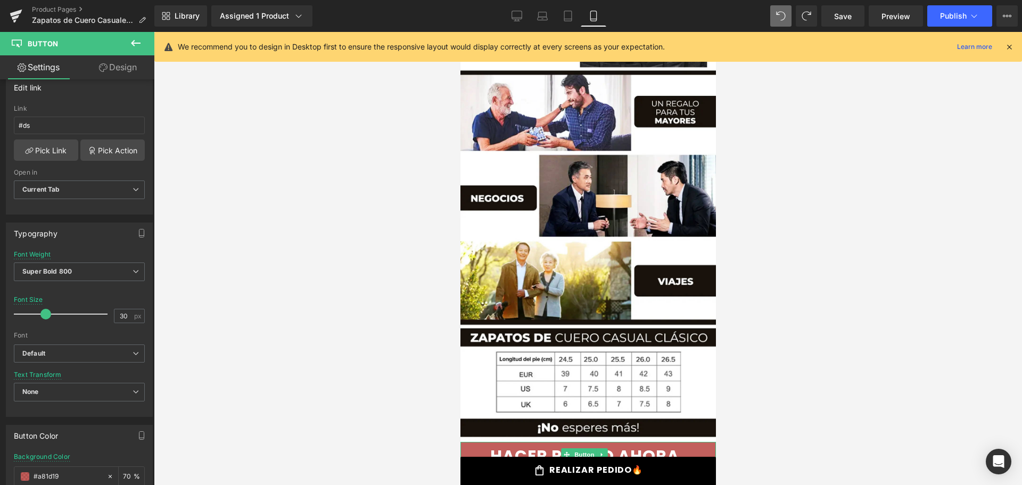
click at [499, 447] on span "HACER PEDIDO AHORA" at bounding box center [584, 456] width 189 height 19
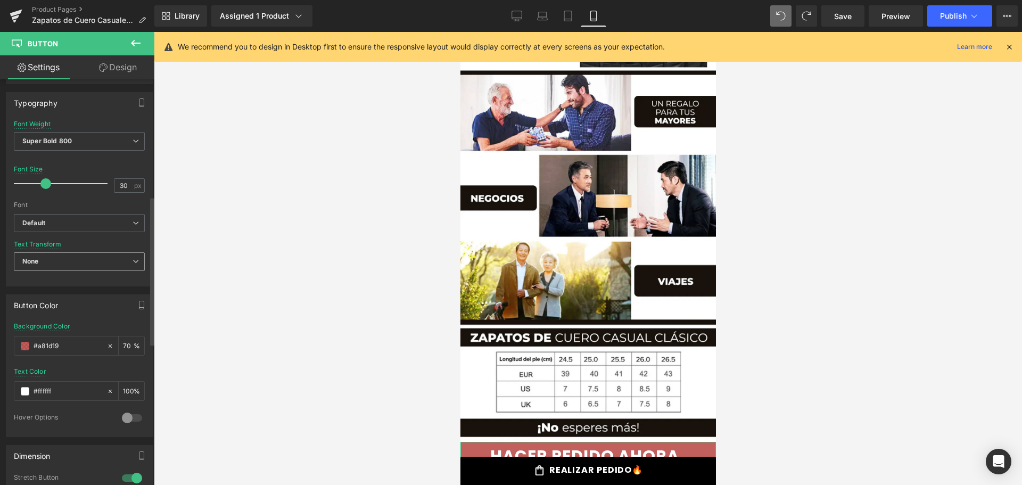
scroll to position [319, 0]
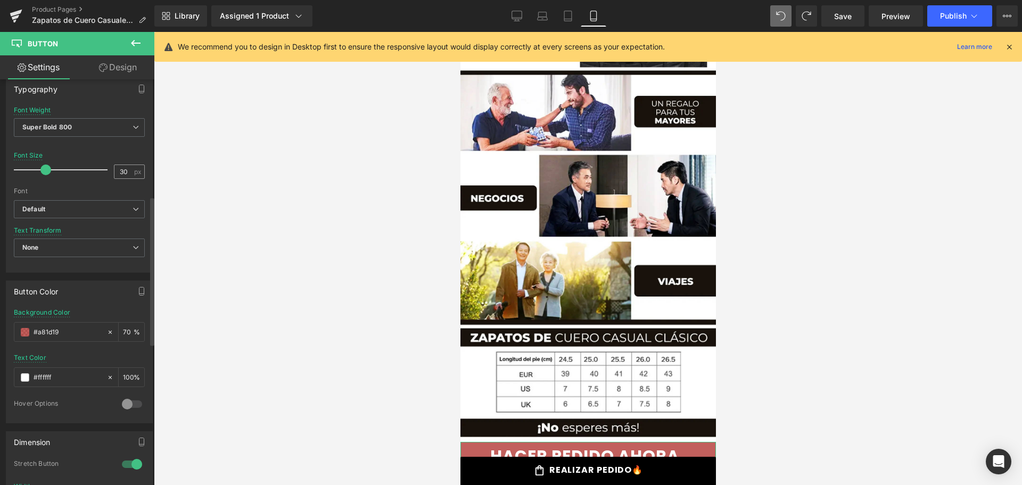
click at [123, 171] on input "30" at bounding box center [123, 171] width 19 height 13
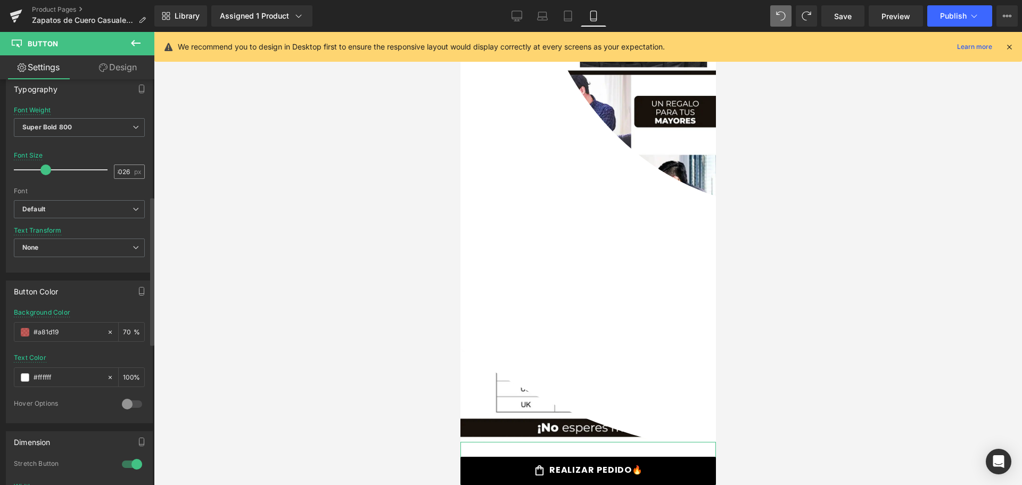
scroll to position [3408, 0]
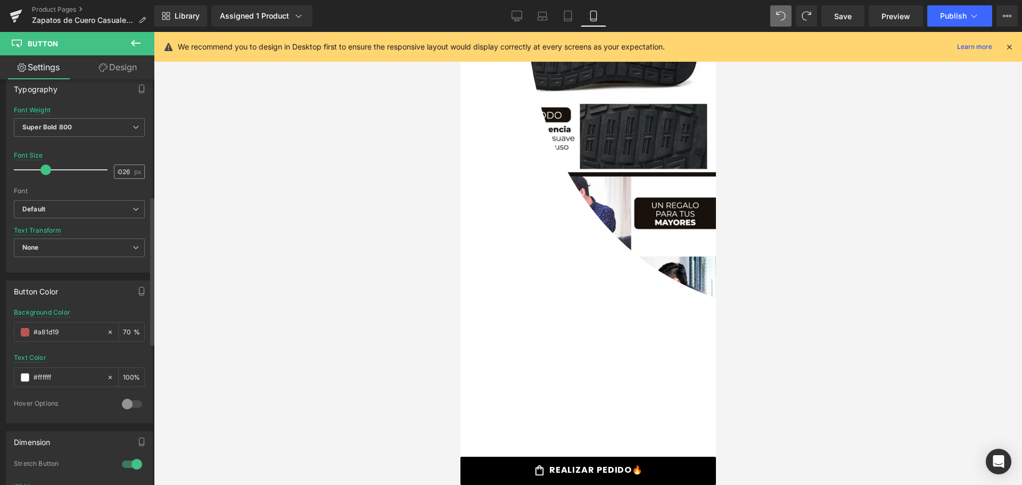
click at [123, 171] on input "3026" at bounding box center [123, 171] width 19 height 13
type input "26"
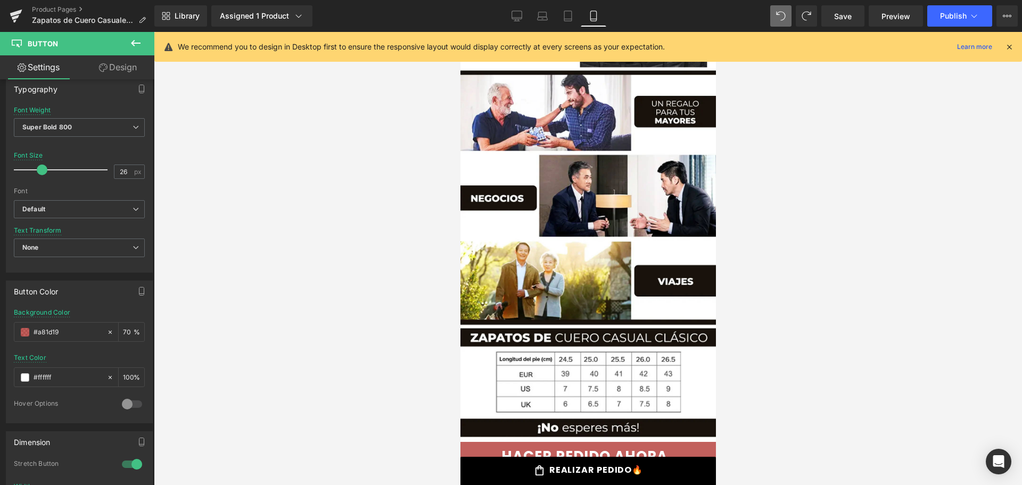
click at [268, 209] on div at bounding box center [588, 258] width 868 height 453
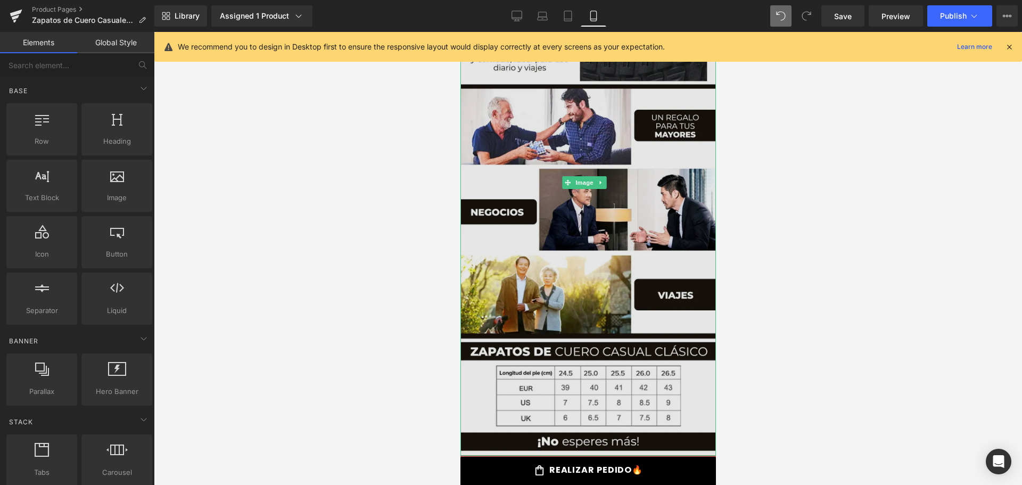
scroll to position [3243, 0]
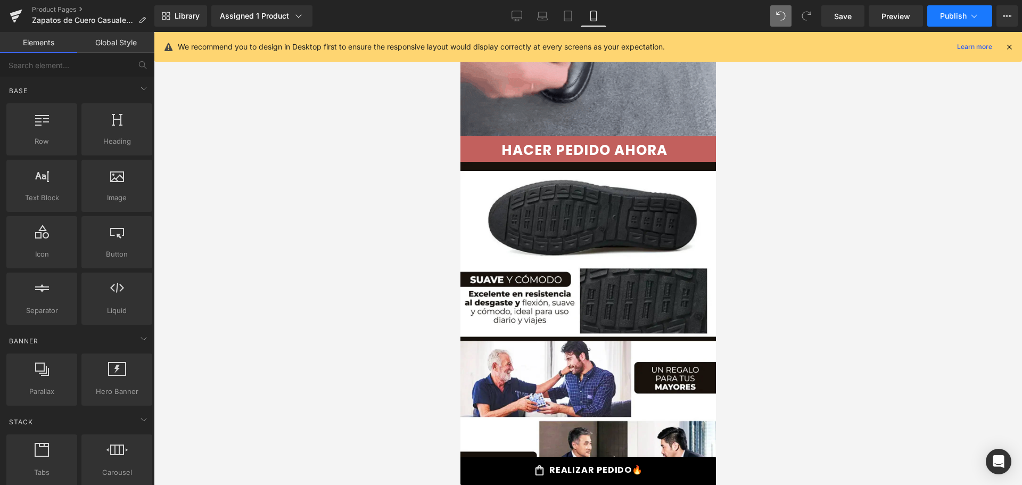
click at [968, 14] on button "Publish" at bounding box center [959, 15] width 65 height 21
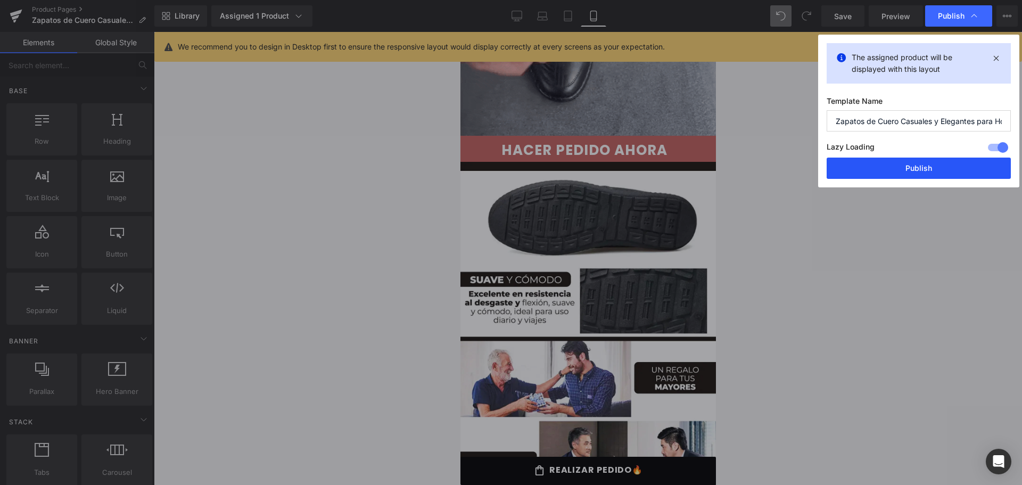
click at [925, 170] on button "Publish" at bounding box center [919, 168] width 184 height 21
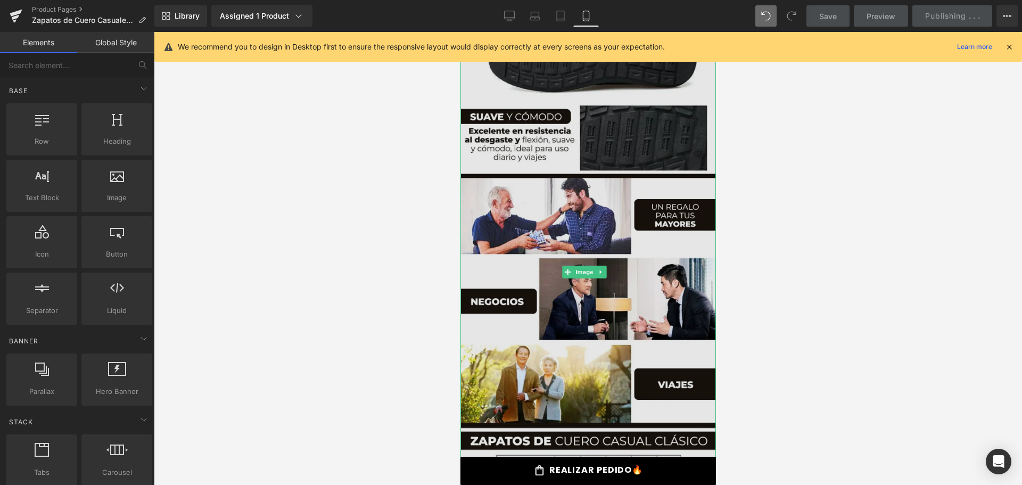
scroll to position [3510, 0]
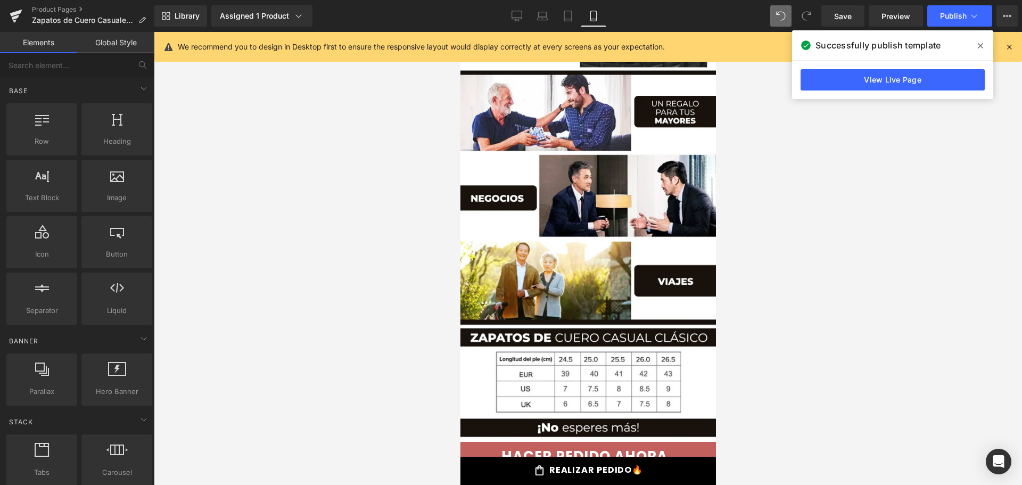
click at [564, 452] on icon at bounding box center [566, 455] width 6 height 6
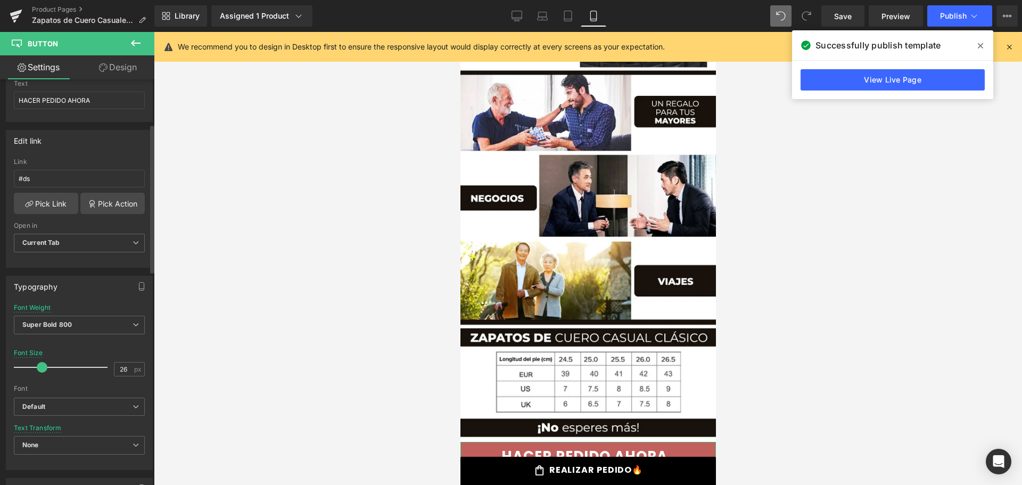
scroll to position [0, 0]
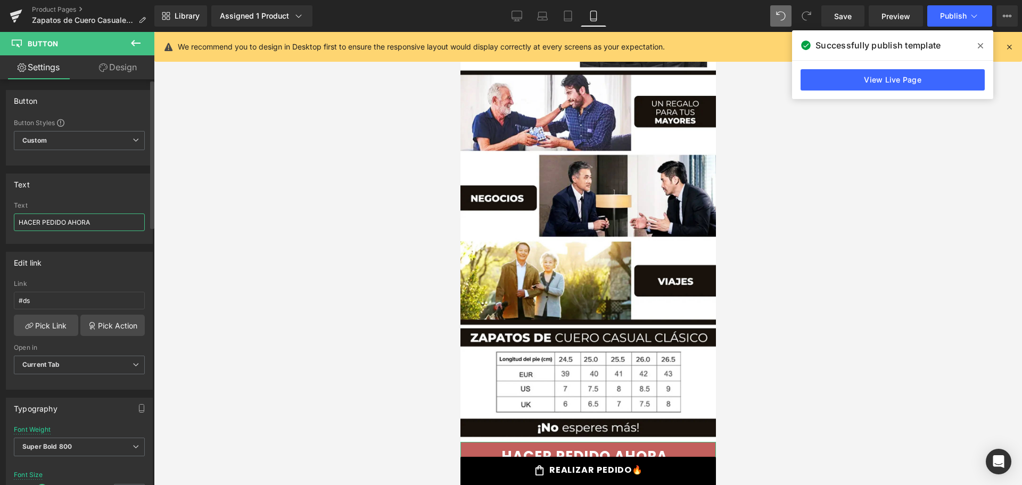
click at [28, 220] on input "HACER PEDIDO AHORA" at bounding box center [79, 222] width 131 height 18
click at [59, 211] on div "Text HACER PEDIDO AHORA" at bounding box center [79, 223] width 131 height 42
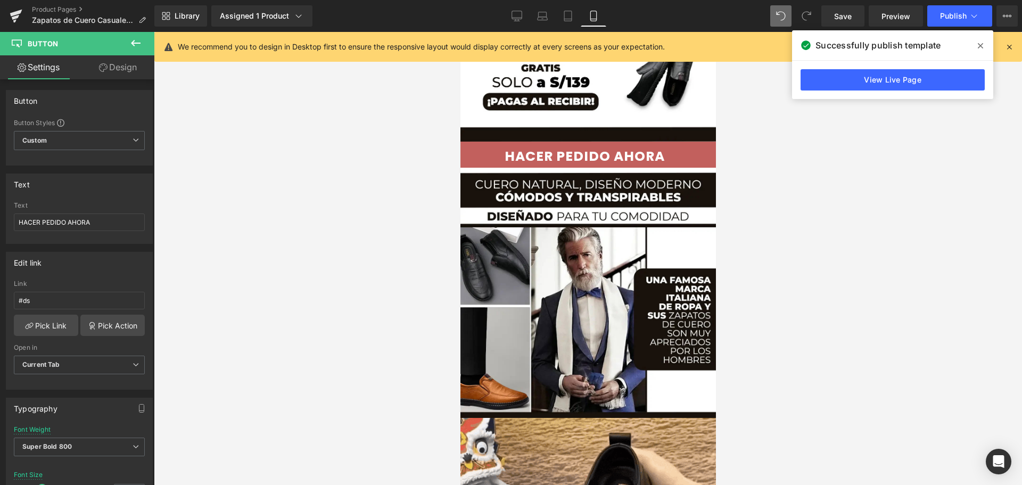
scroll to position [688, 0]
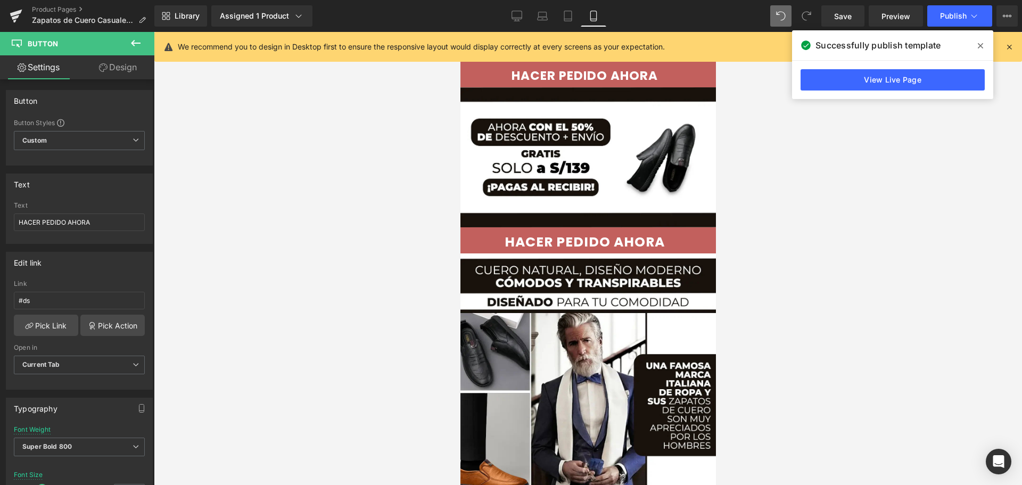
click at [785, 216] on div at bounding box center [588, 258] width 868 height 453
